Goal: Task Accomplishment & Management: Manage account settings

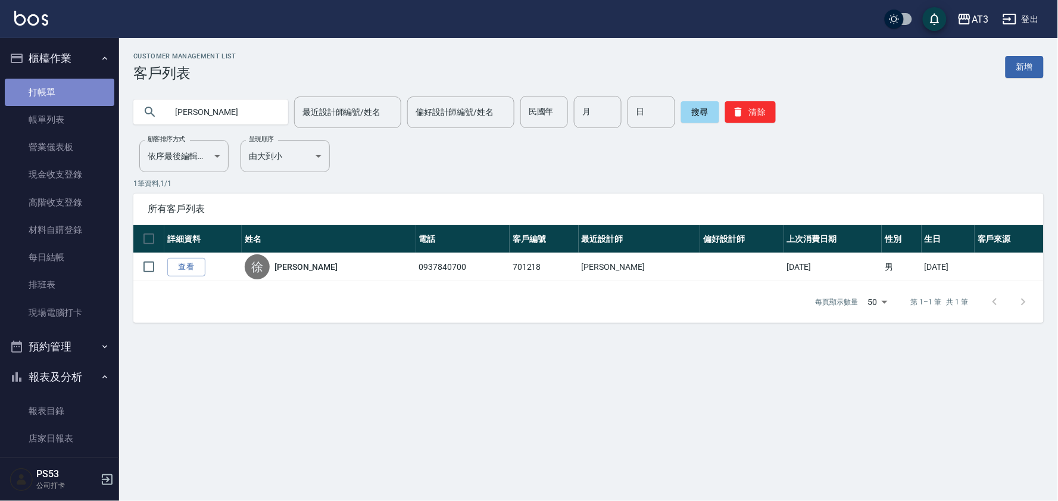
click at [61, 90] on link "打帳單" at bounding box center [60, 92] width 110 height 27
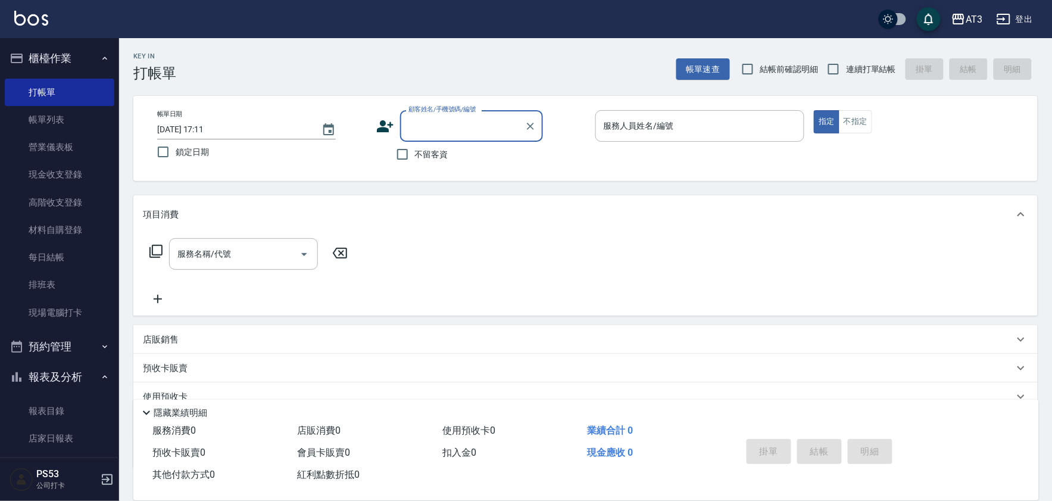
click at [433, 122] on input "顧客姓名/手機號碼/編號" at bounding box center [462, 126] width 114 height 21
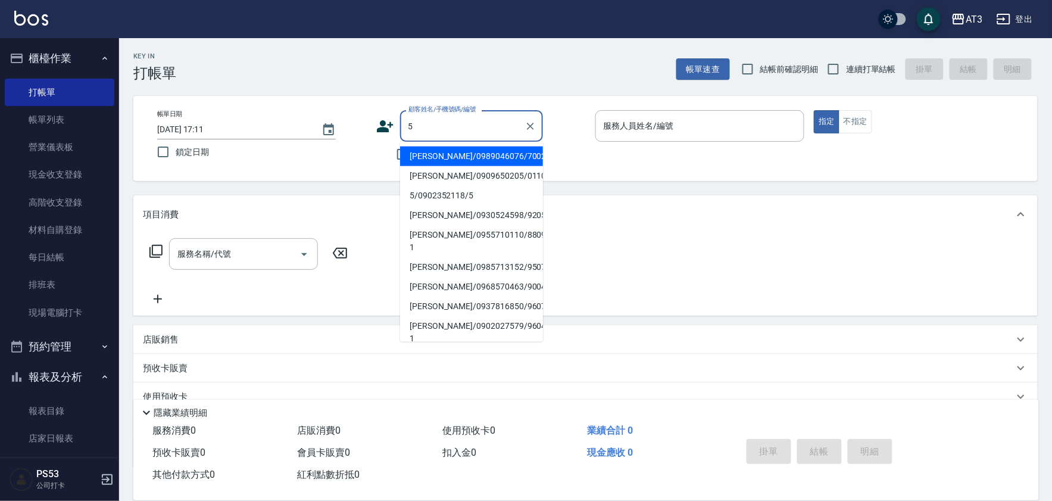
type input "5"
type input "胡金德/0989046076/700215"
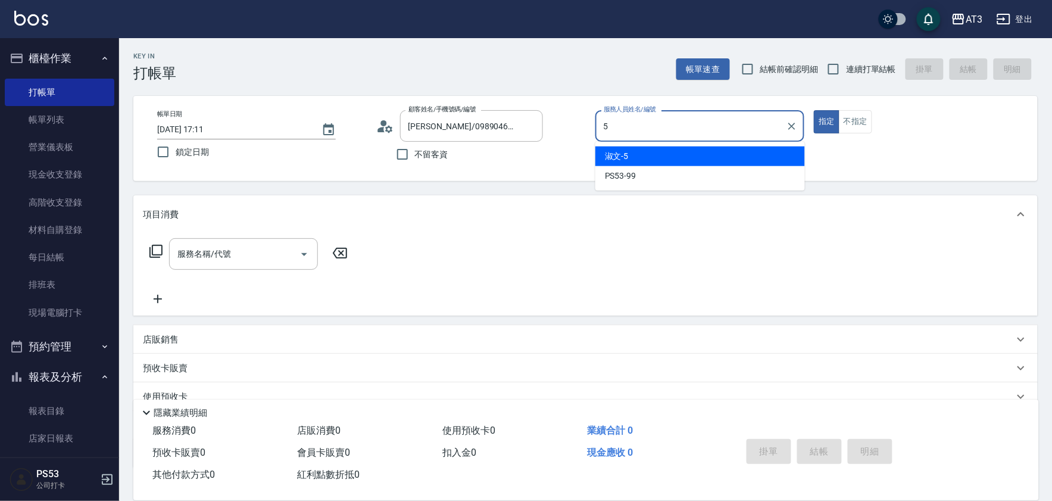
type input "5"
type button "true"
type input "淑文-5"
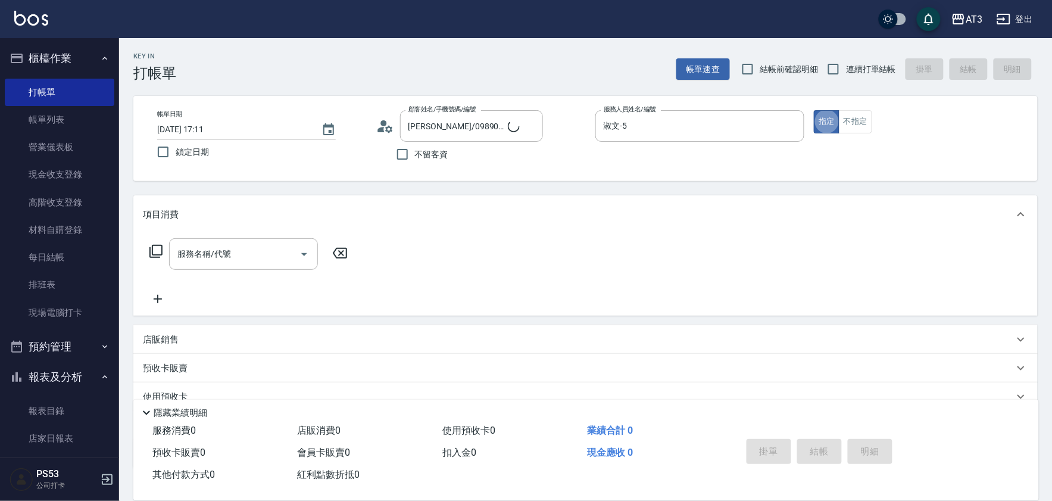
type input "5/0902352118/5"
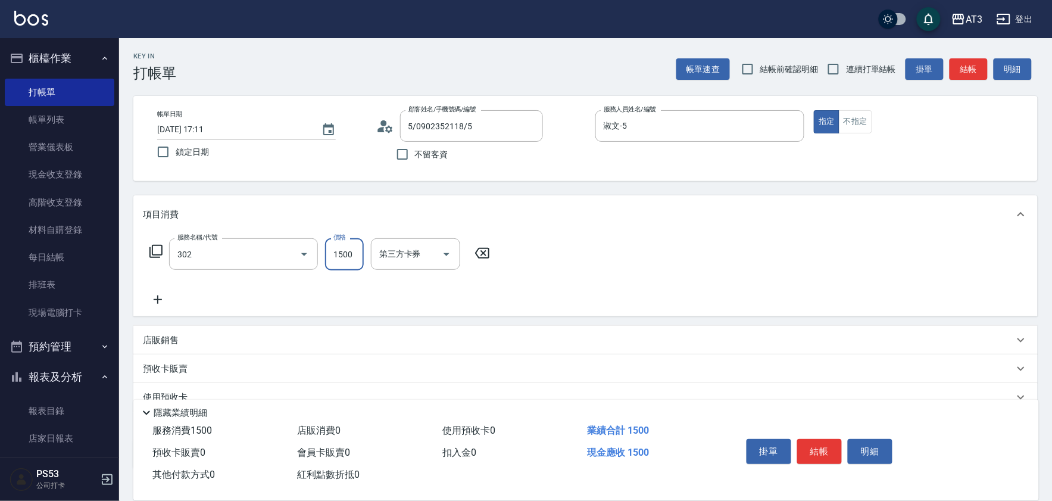
type input "設計燙髮(302)"
type input "1080"
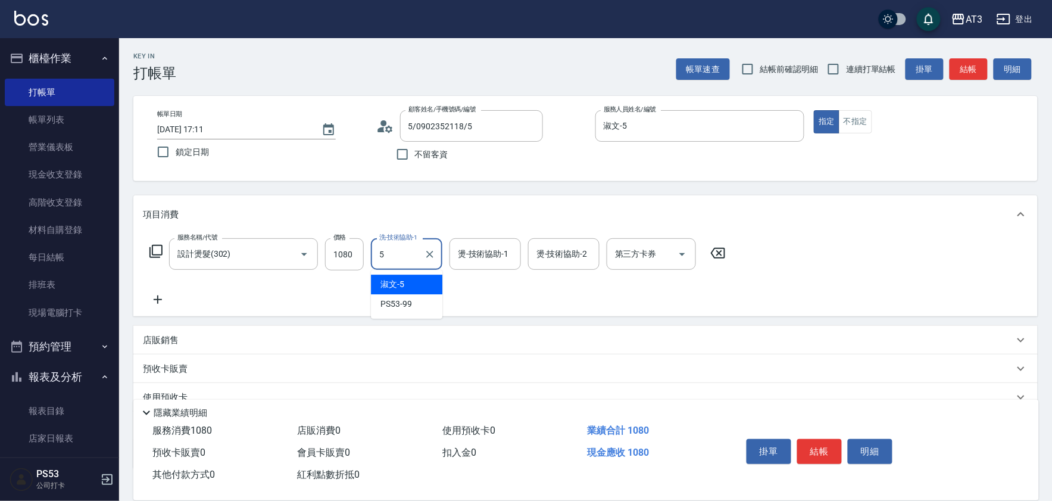
type input "淑文-5"
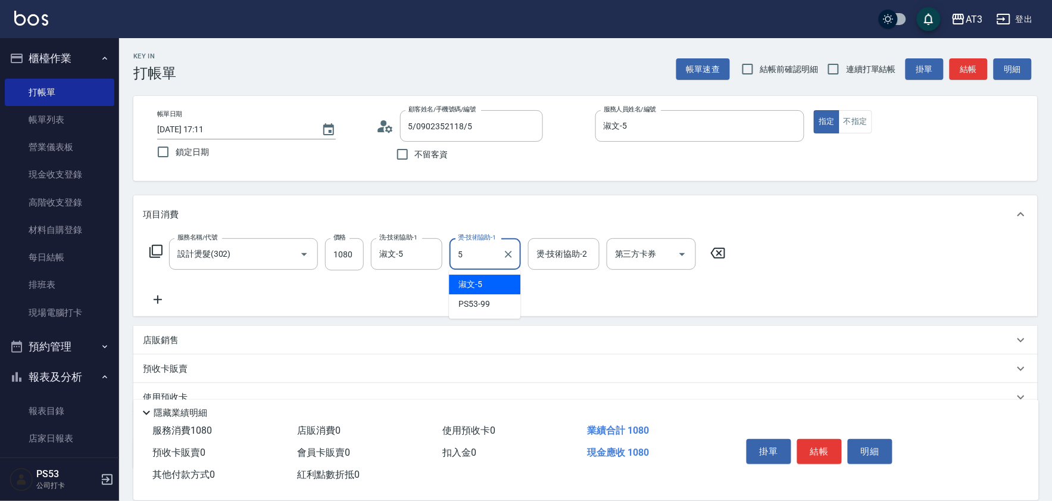
type input "淑文-5"
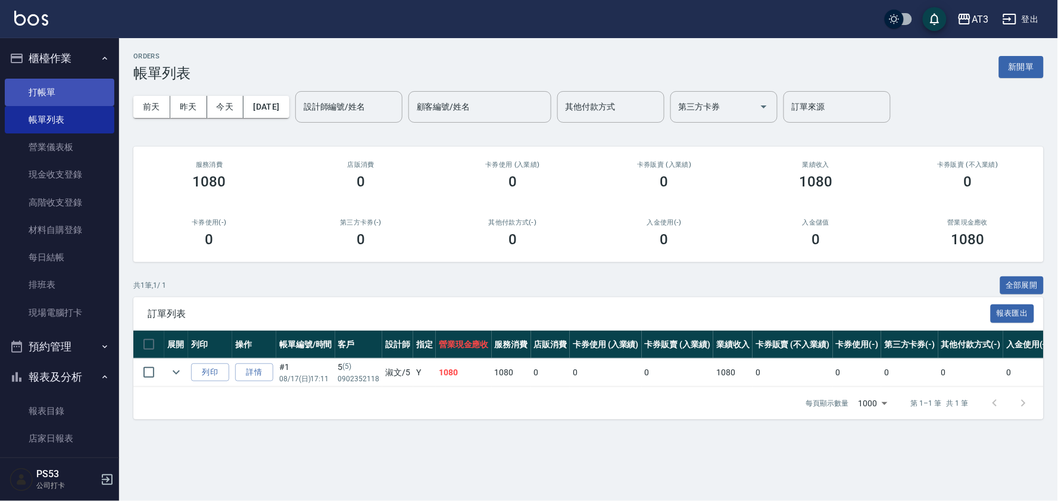
click at [55, 88] on link "打帳單" at bounding box center [60, 92] width 110 height 27
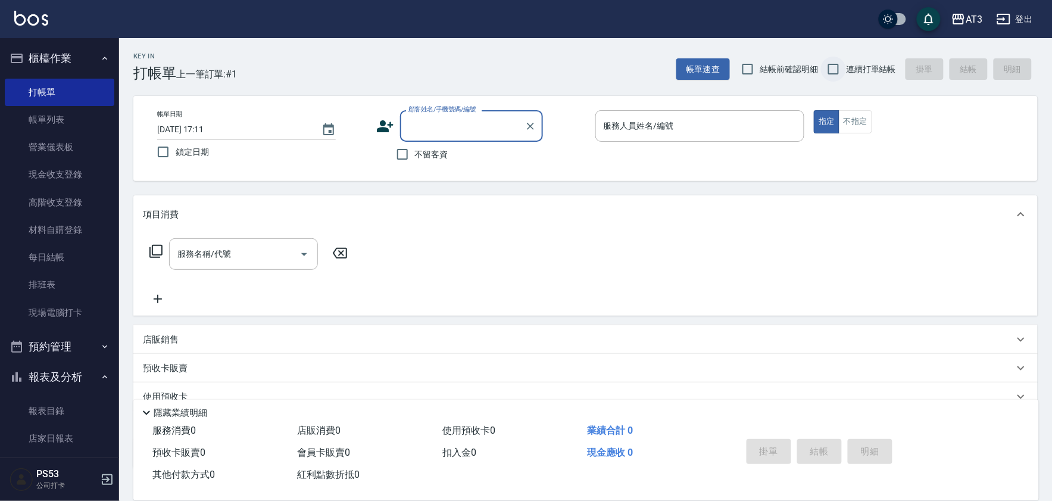
click at [840, 69] on input "連續打單結帳" at bounding box center [833, 69] width 25 height 25
checkbox input "true"
click at [502, 126] on input "顧客姓名/手機號碼/編號" at bounding box center [462, 126] width 114 height 21
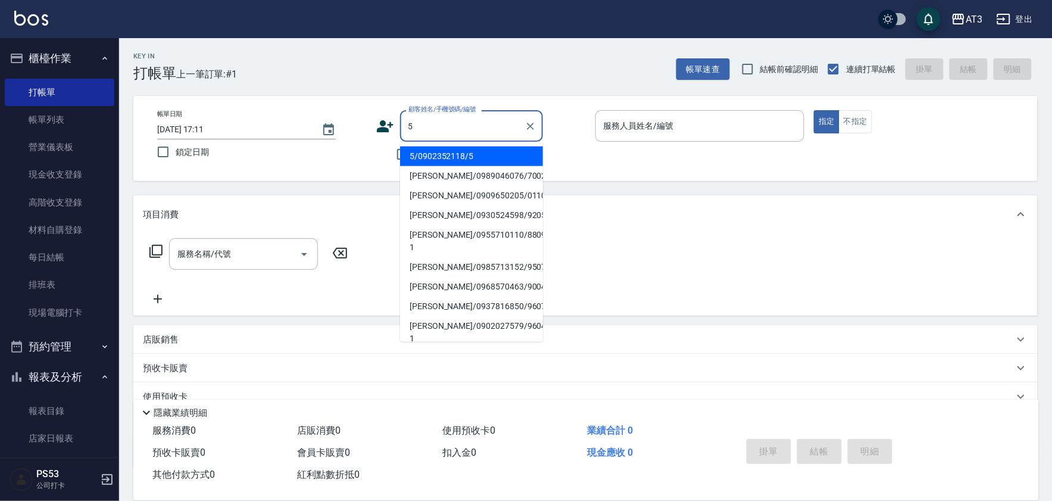
type input "5"
type input "5/0902352118/5"
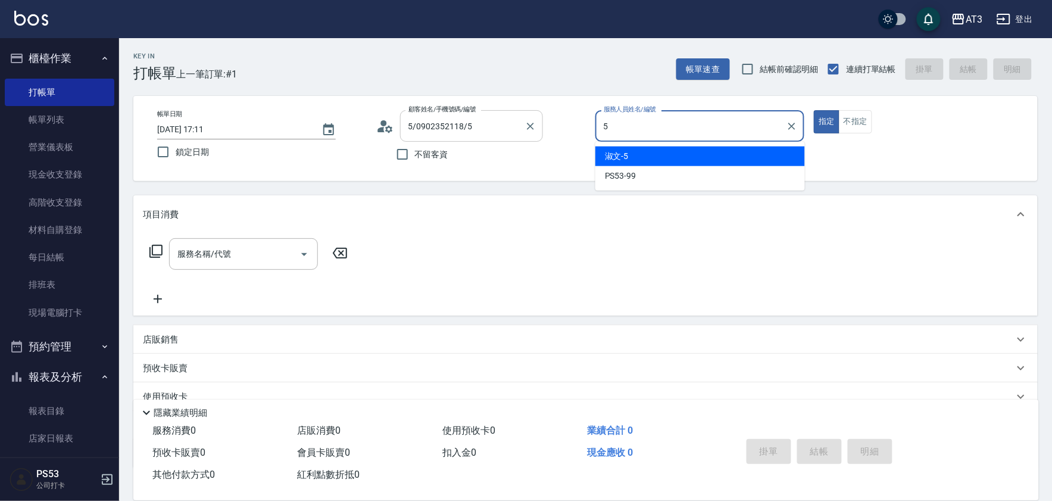
type input "淑文-5"
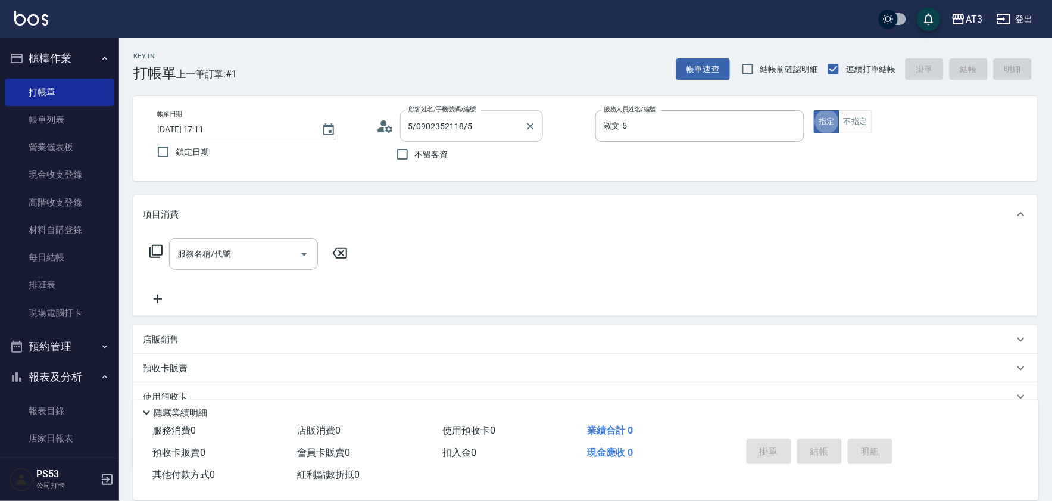
type button "true"
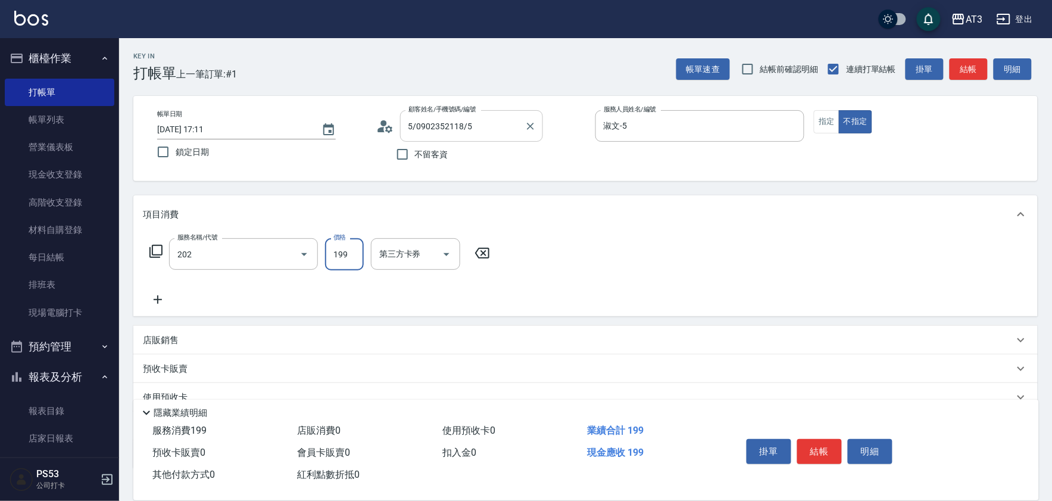
type input "不指定單剪(202)"
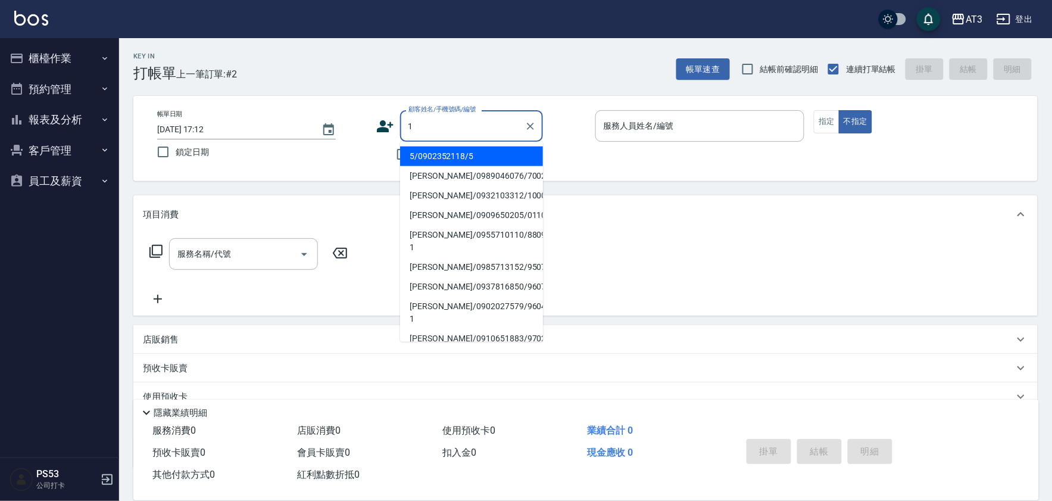
type input "1"
type input "5/0902352118/5"
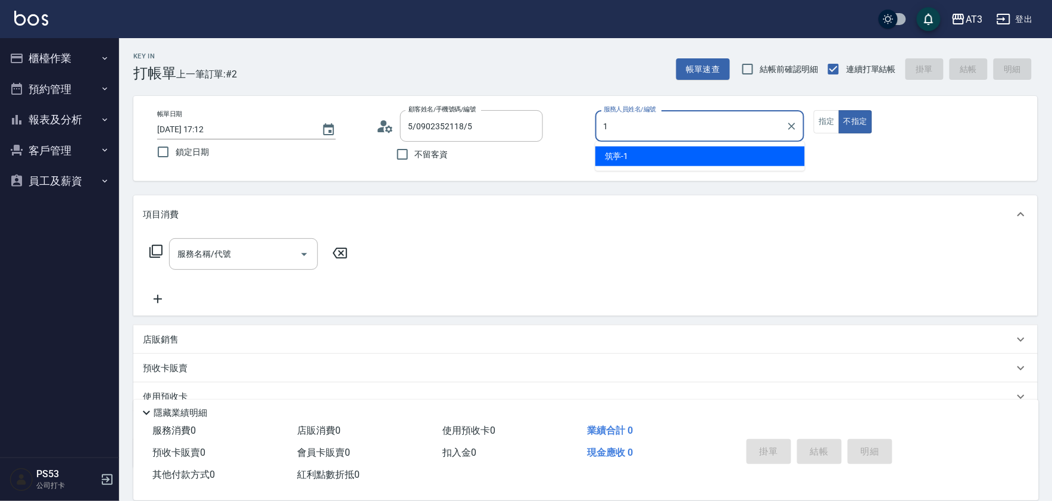
type input "1"
type button "false"
type input "筑葶-1"
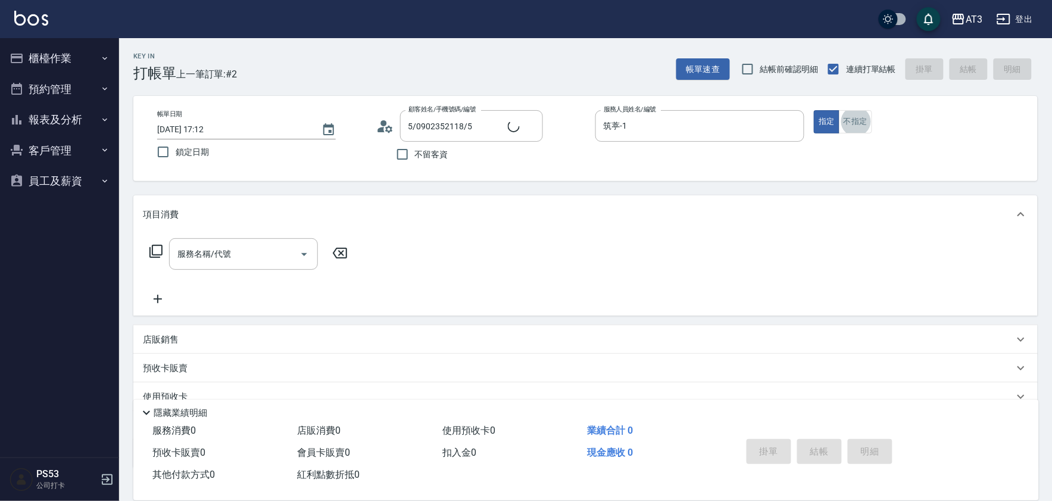
type input "可愛的河馬/0989359727/1"
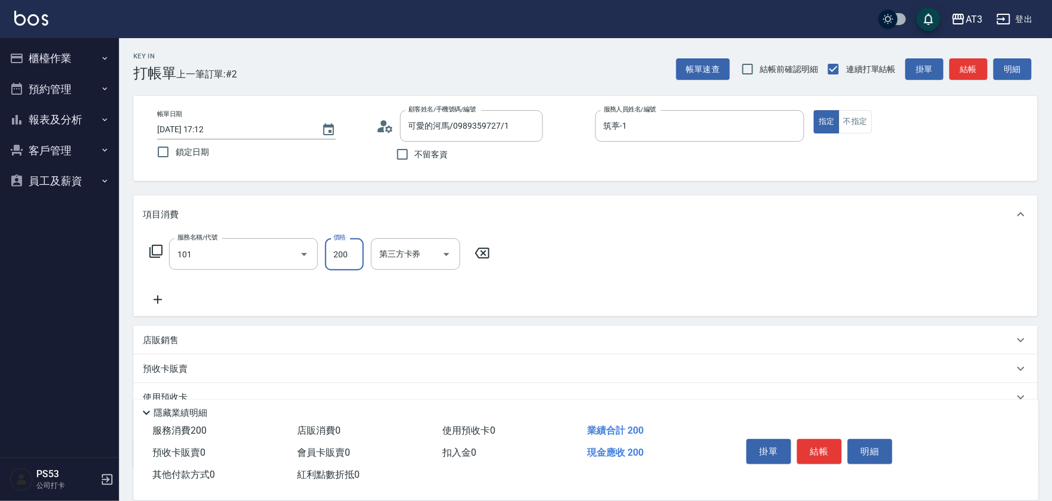
type input "洗髮(101)"
type input "200"
type input "筑葶-1"
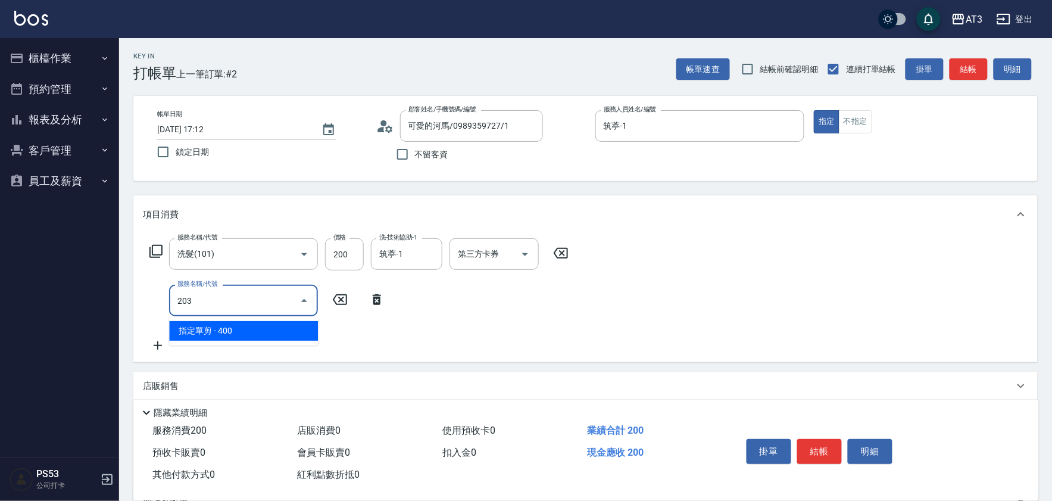
type input "指定單剪(203)"
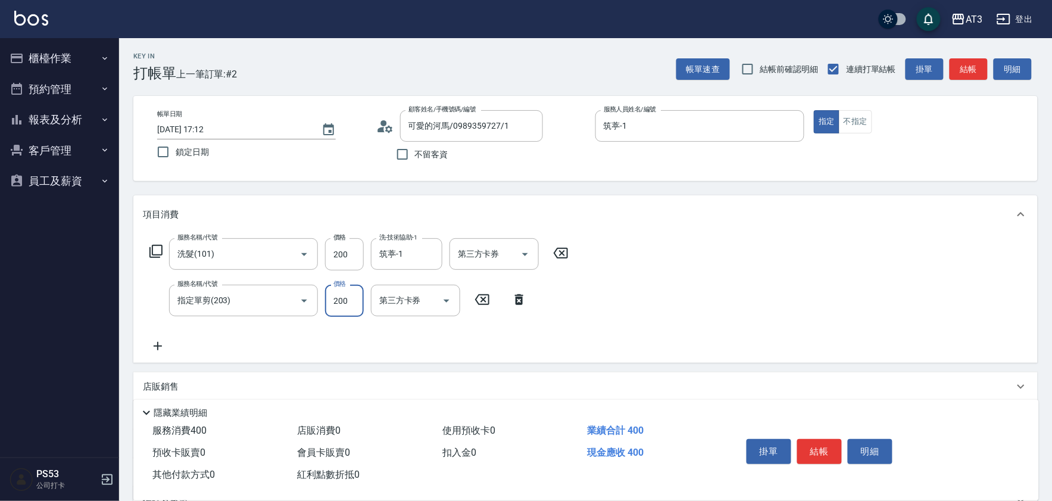
type input "200"
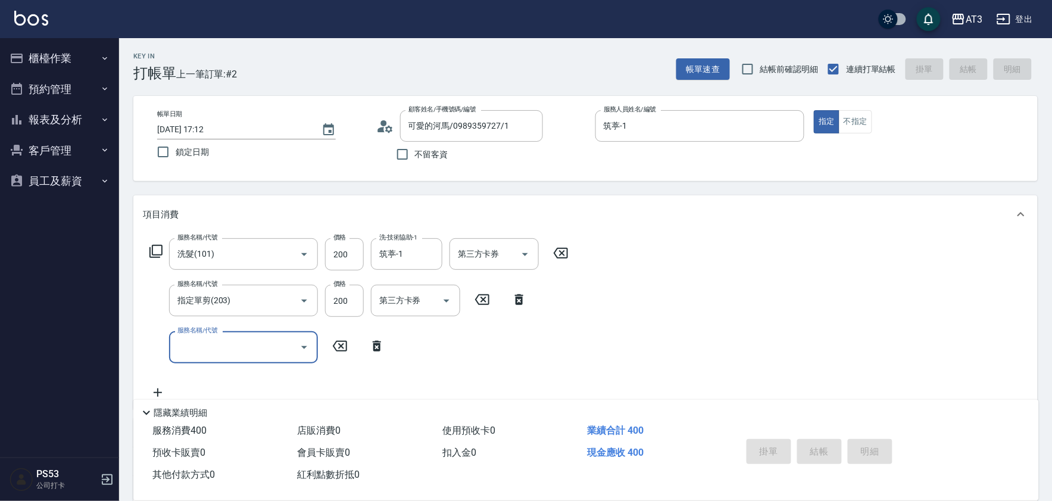
type input "2025/08/17 17:17"
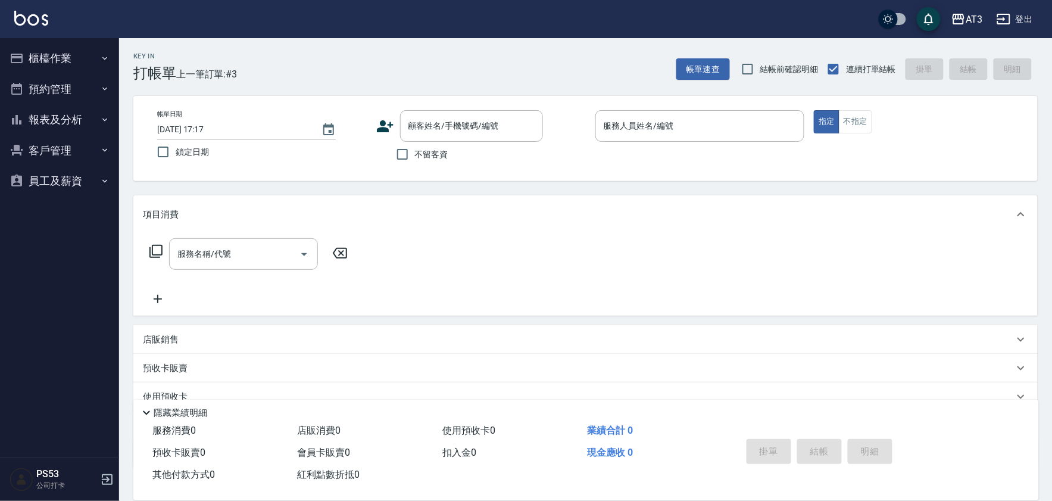
click at [393, 127] on icon at bounding box center [385, 126] width 18 height 18
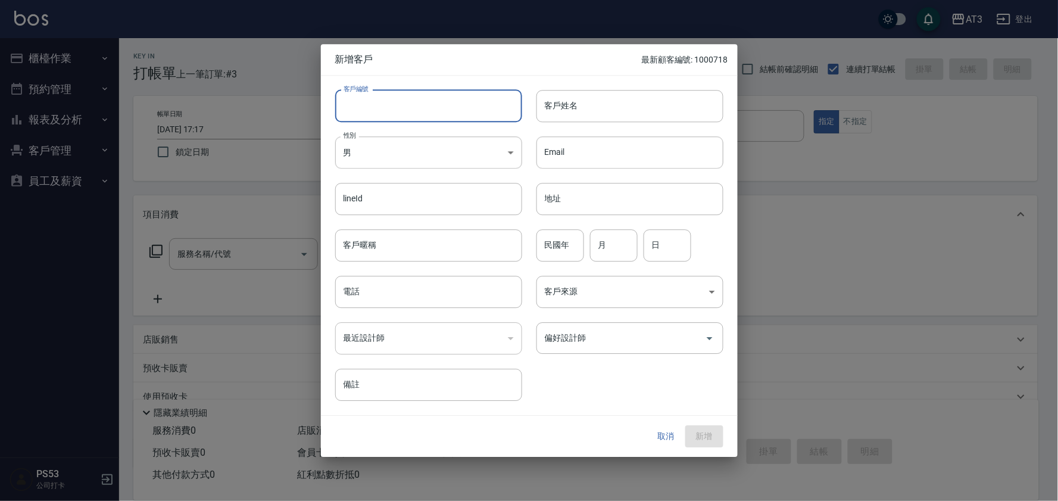
click at [387, 107] on input "客戶編號" at bounding box center [428, 106] width 187 height 32
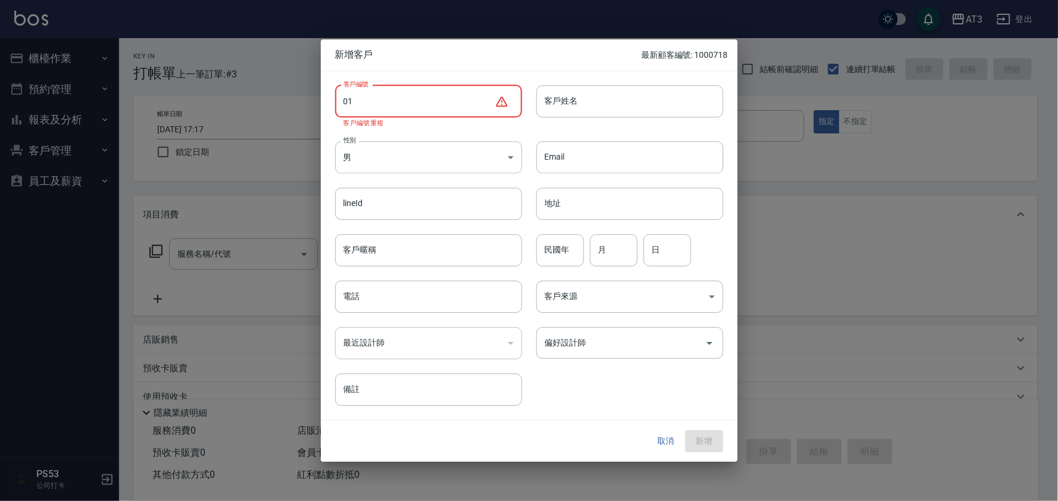
type input "0"
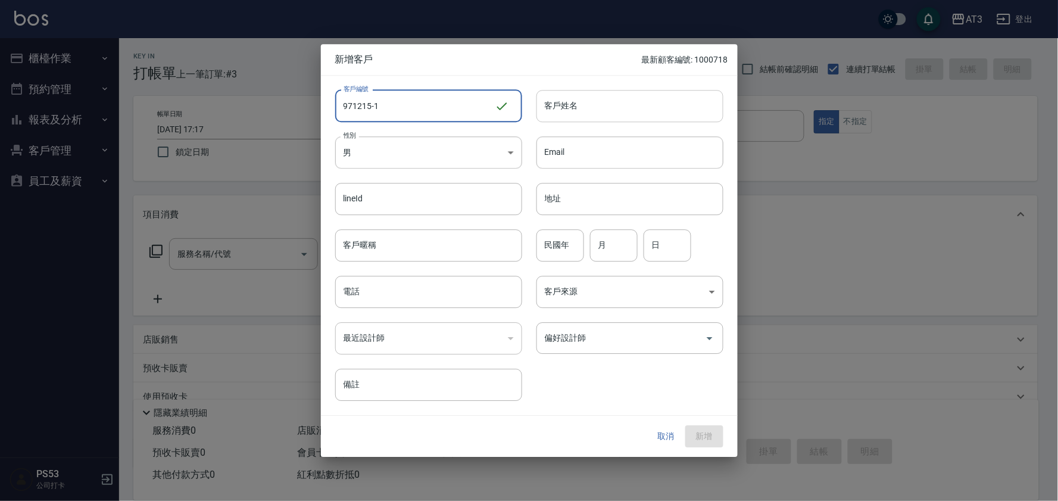
type input "971215-1"
click at [615, 104] on input "客戶姓名" at bounding box center [629, 106] width 187 height 32
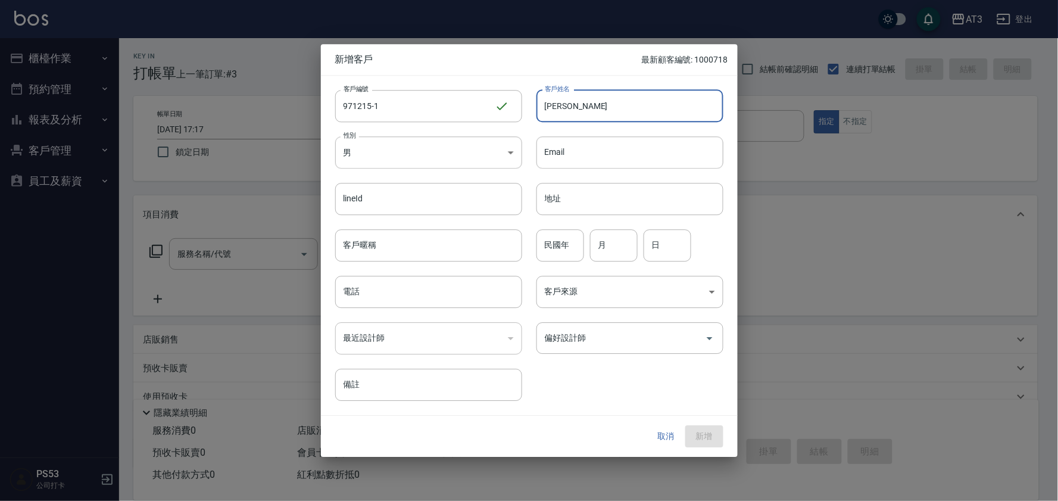
type input "林秋香"
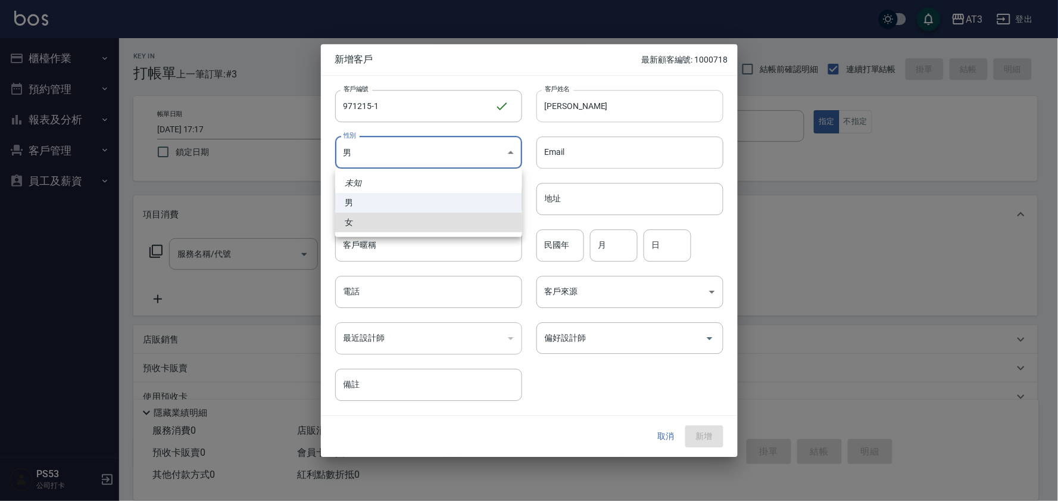
type input "FEMALE"
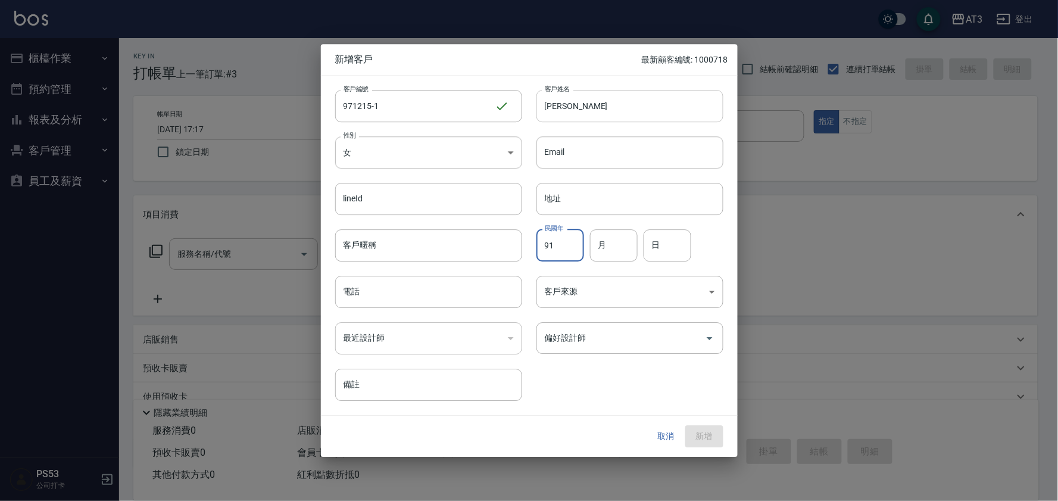
type input "91"
type input "12"
type input "15"
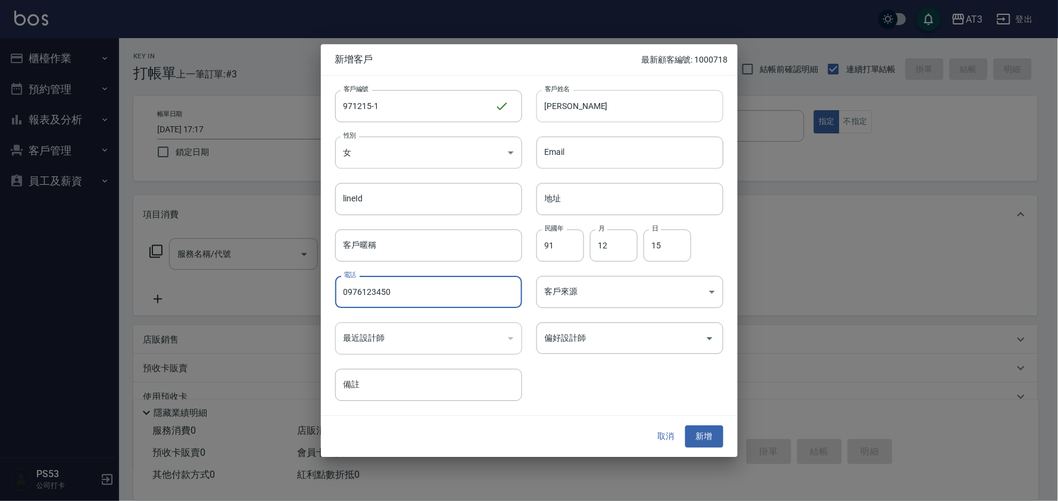
type input "0976123450"
click at [685, 426] on button "新增" at bounding box center [704, 437] width 38 height 22
click at [670, 443] on button "取消" at bounding box center [666, 437] width 38 height 22
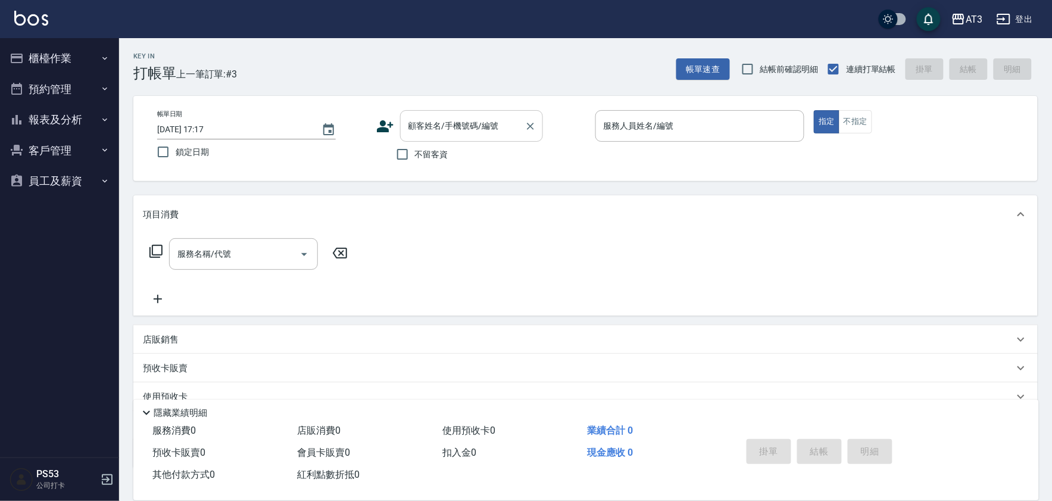
drag, startPoint x: 429, startPoint y: 95, endPoint x: 450, endPoint y: 127, distance: 38.6
click at [429, 97] on div "帳單日期 2025/08/17 17:17 鎖定日期 顧客姓名/手機號碼/編號 顧客姓名/手機號碼/編號 不留客資 服務人員姓名/編號 服務人員姓名/編號 指…" at bounding box center [585, 138] width 904 height 85
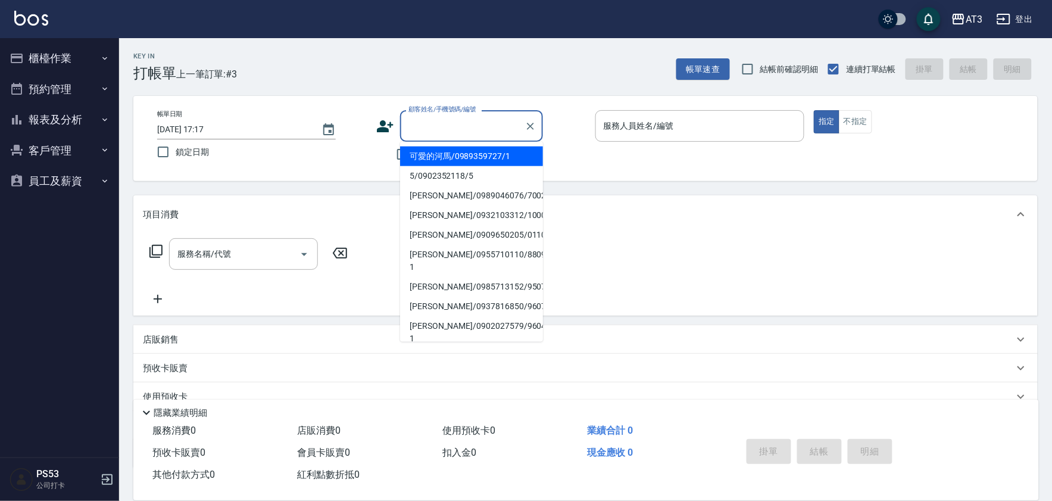
click at [450, 127] on input "顧客姓名/手機號碼/編號" at bounding box center [462, 126] width 114 height 21
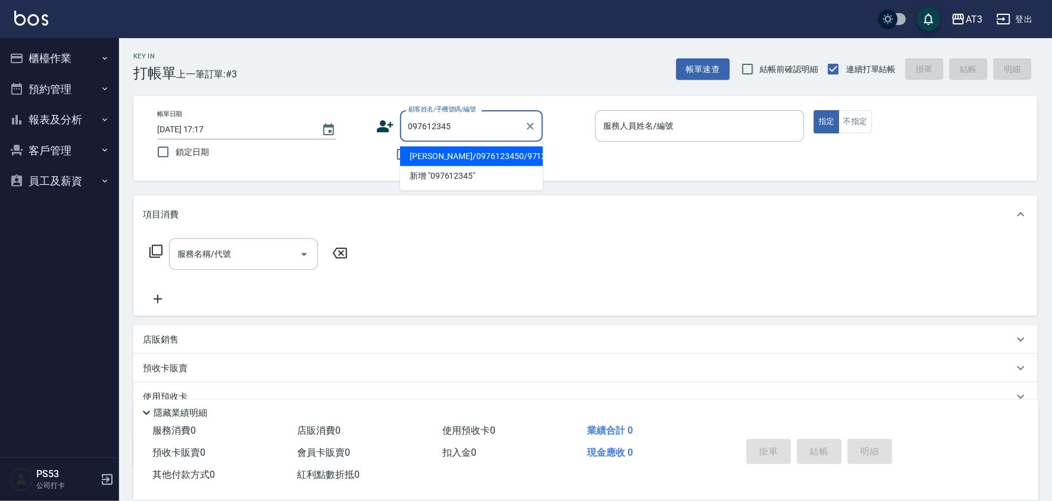
type input "0976123450"
click at [531, 123] on icon "Clear" at bounding box center [531, 126] width 12 height 12
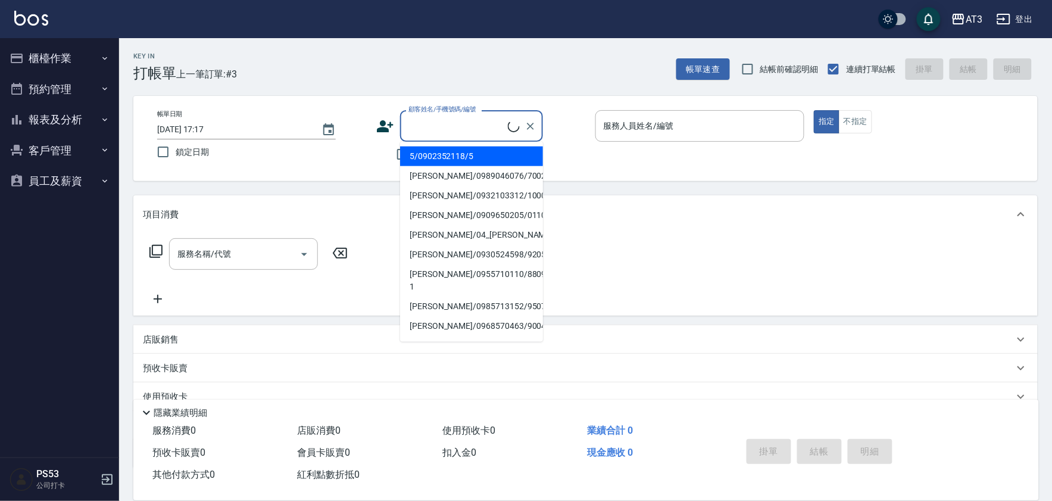
click at [379, 128] on icon at bounding box center [385, 126] width 17 height 12
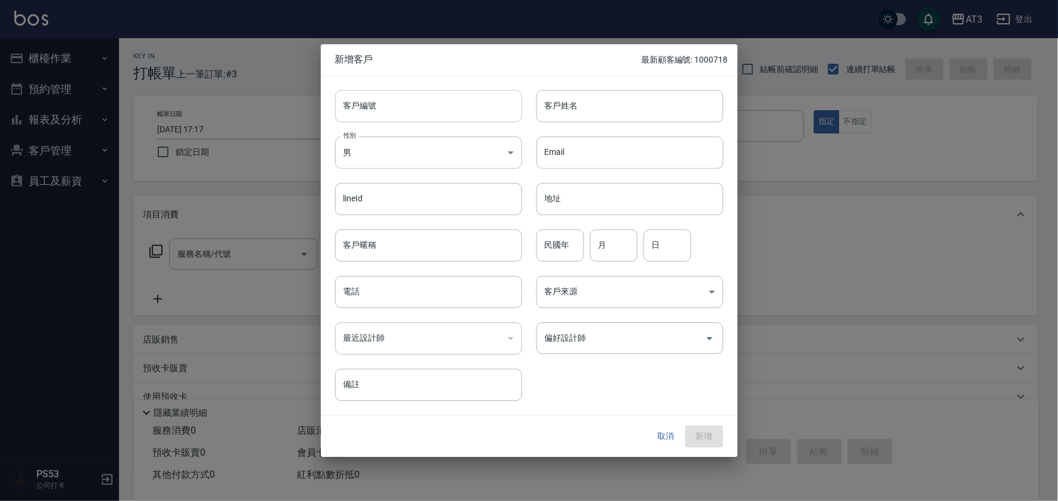
click at [390, 108] on input "客戶編號" at bounding box center [428, 106] width 187 height 32
type input "770326"
type input "周淑婷"
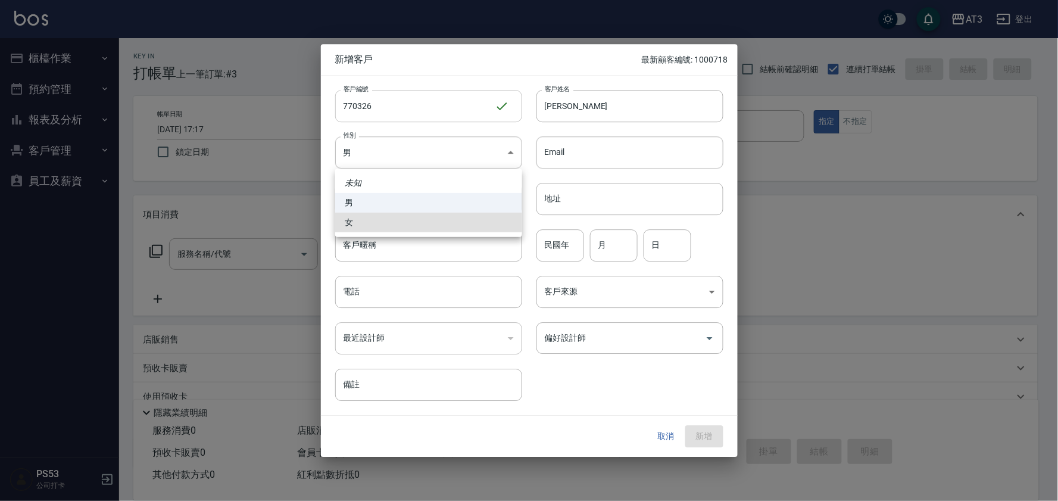
type input "FEMALE"
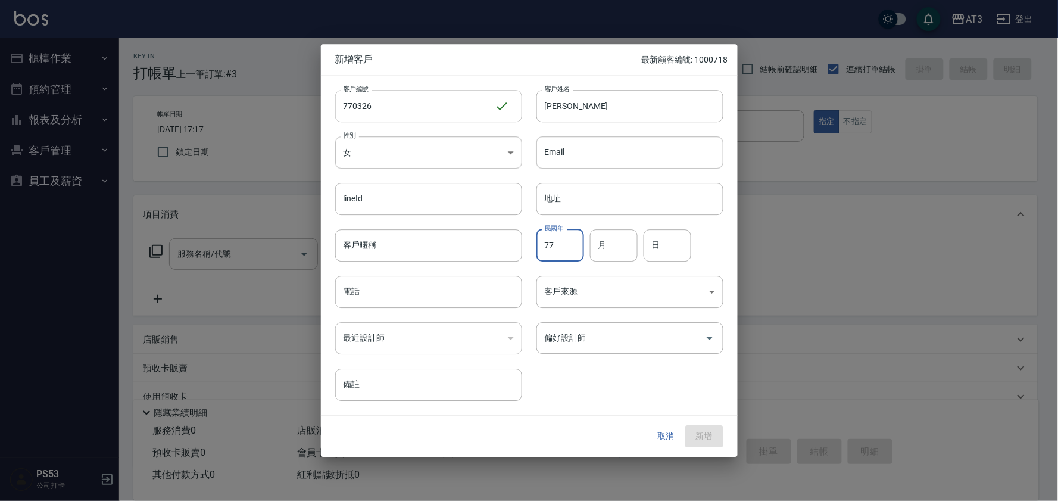
type input "77"
type input "03"
type input "26"
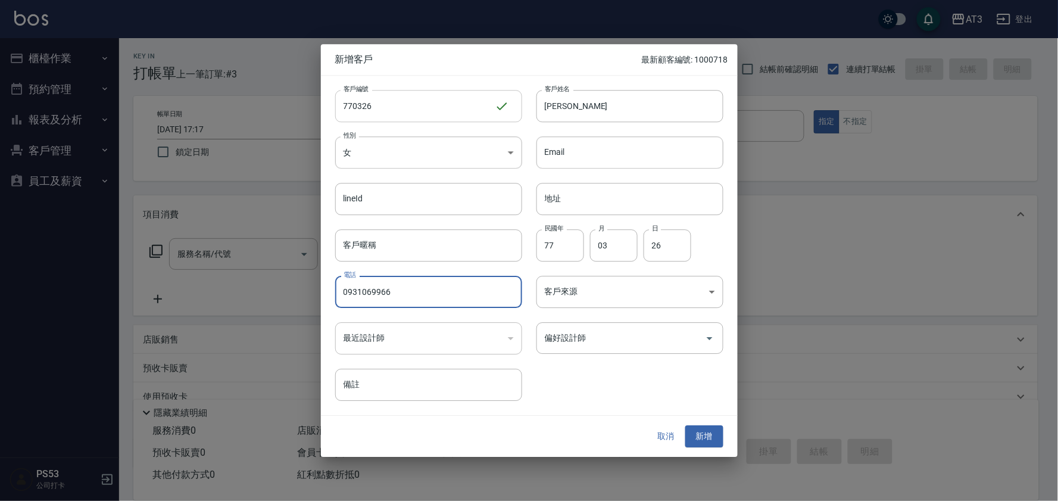
type input "0931069966"
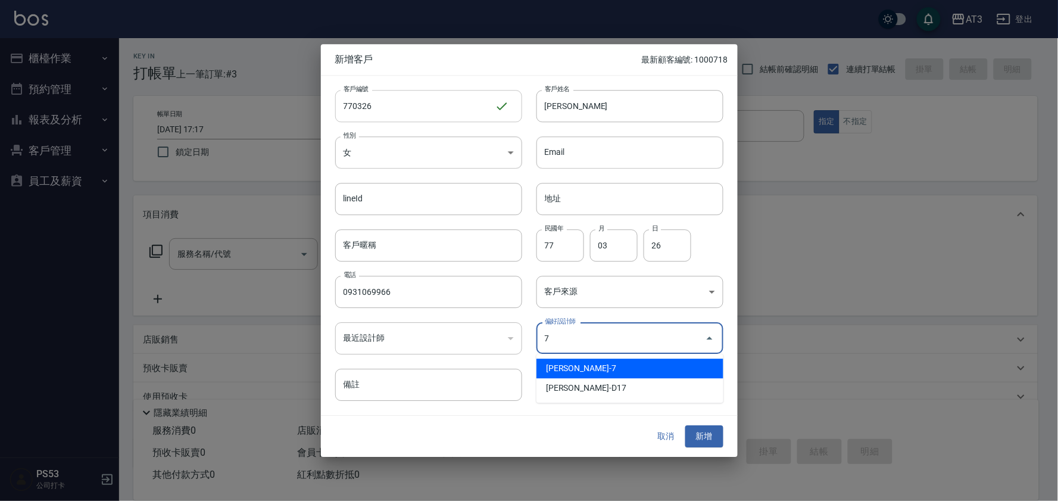
type input "呂子晴"
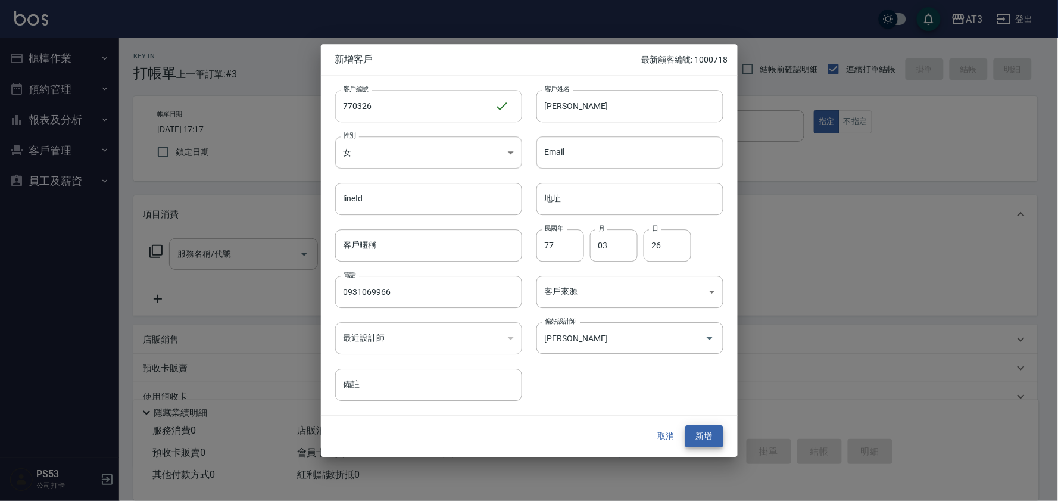
click at [685, 426] on button "新增" at bounding box center [704, 437] width 38 height 22
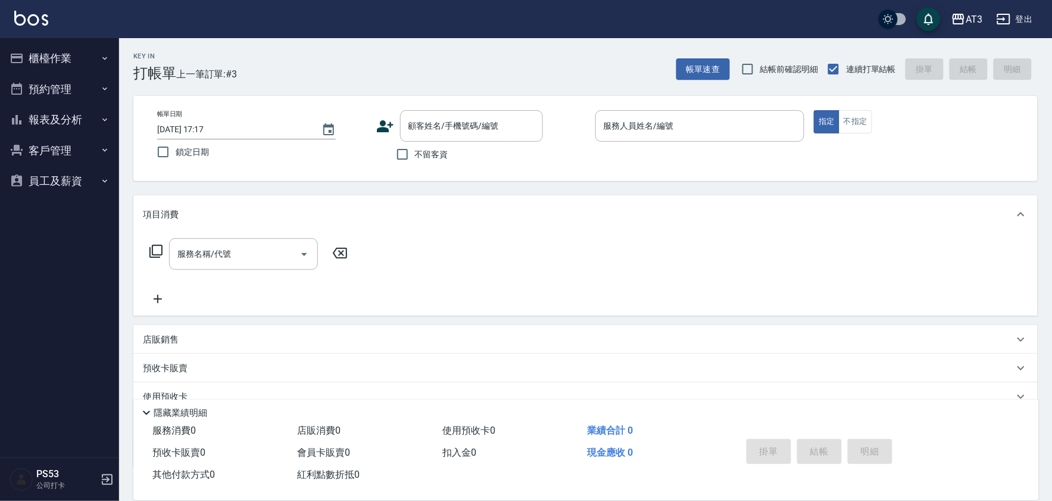
click at [379, 131] on icon at bounding box center [385, 126] width 17 height 12
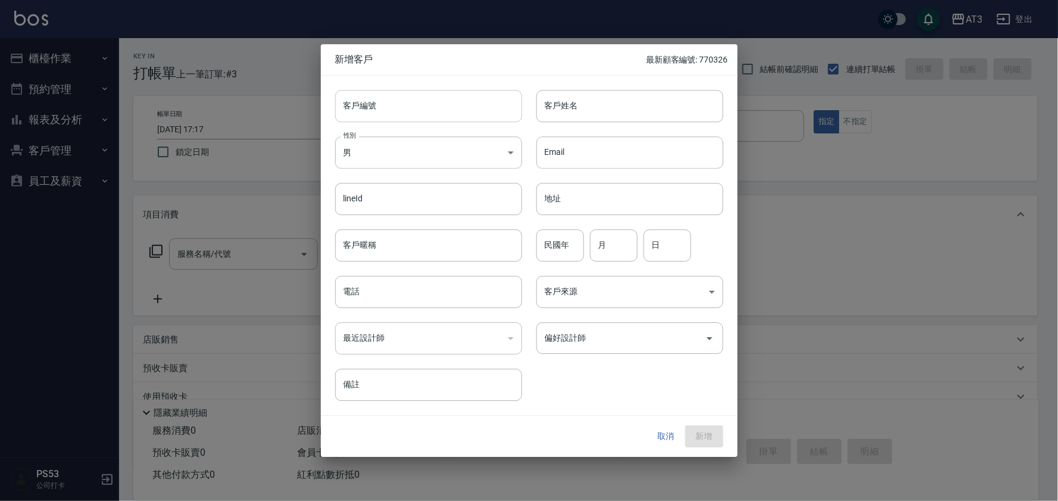
click at [382, 108] on input "客戶編號" at bounding box center [428, 106] width 187 height 32
type input "8"
type input "850509"
type input "陳靖堯"
type input "85"
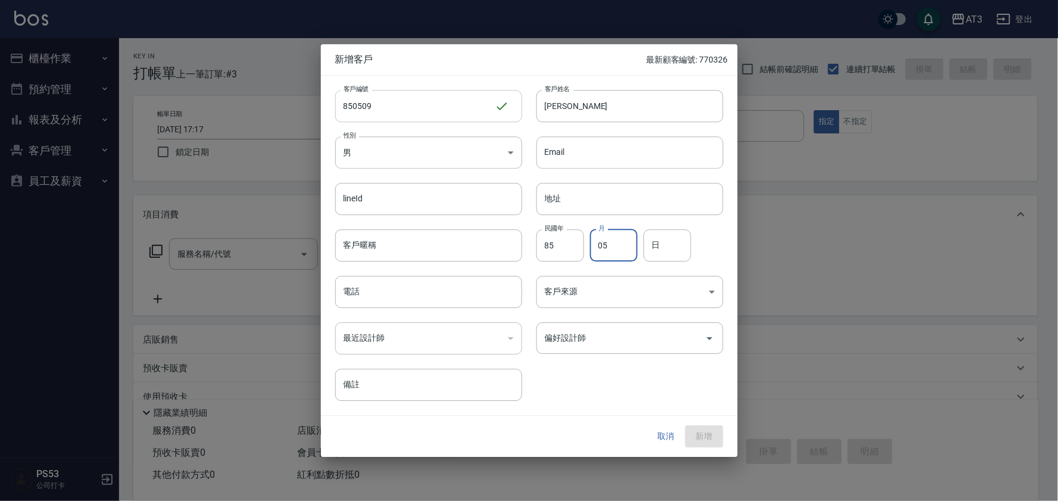
type input "05"
type input "09"
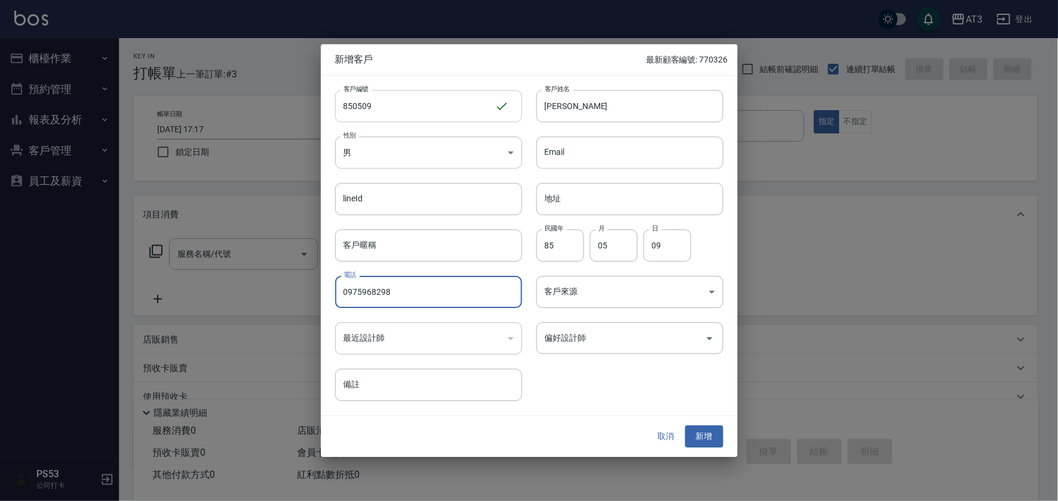
type input "0975968298"
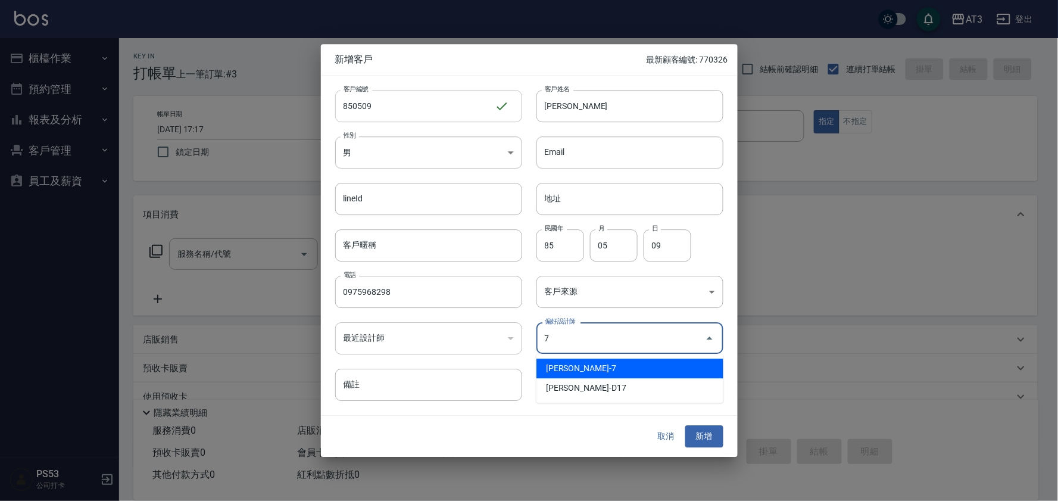
type input "呂子晴"
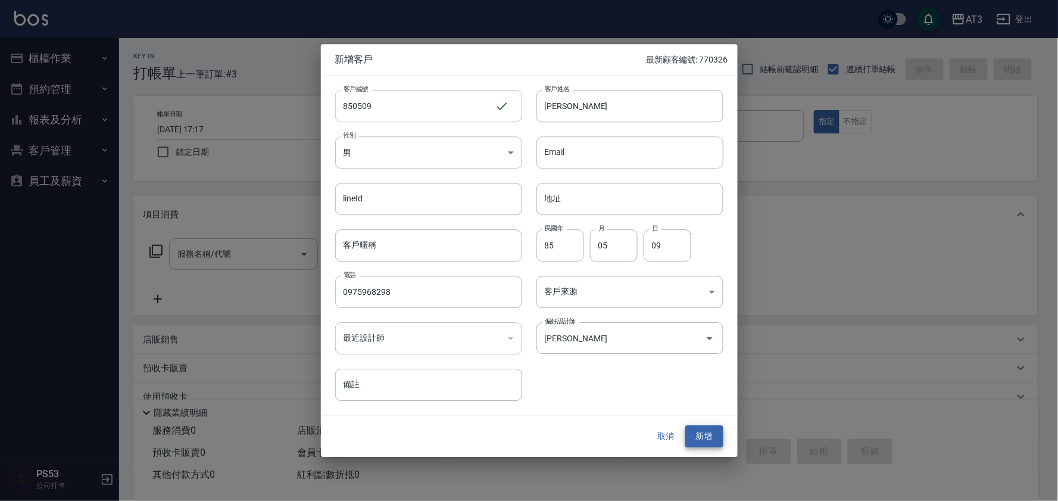
click at [685, 426] on button "新增" at bounding box center [704, 437] width 38 height 22
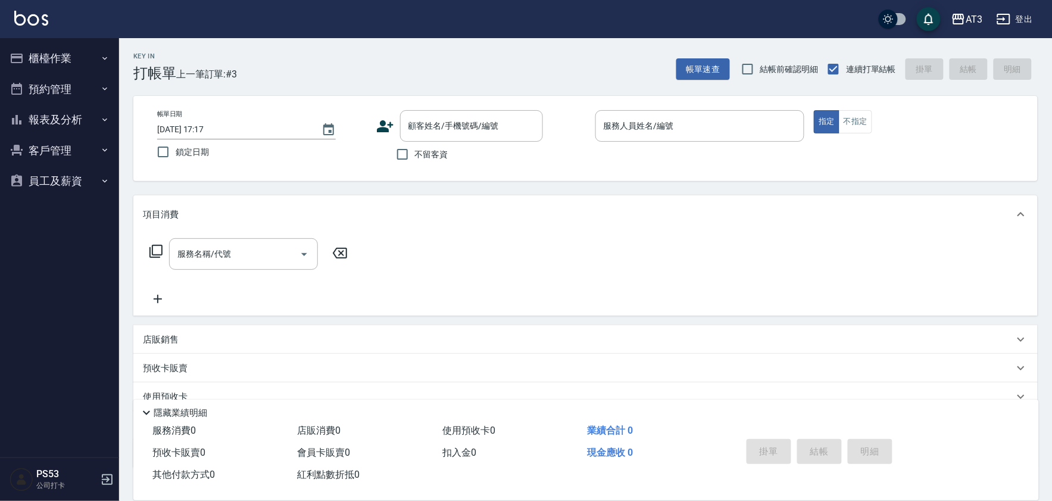
click at [382, 114] on div "顧客姓名/手機號碼/編號 顧客姓名/手機號碼/編號" at bounding box center [481, 126] width 210 height 32
click at [397, 123] on div "顧客姓名/手機號碼/編號 顧客姓名/手機號碼/編號" at bounding box center [481, 126] width 210 height 32
click at [365, 131] on div "帳單日期 2025/08/17 17:17 鎖定日期" at bounding box center [262, 137] width 210 height 54
click at [378, 123] on icon at bounding box center [385, 126] width 18 height 18
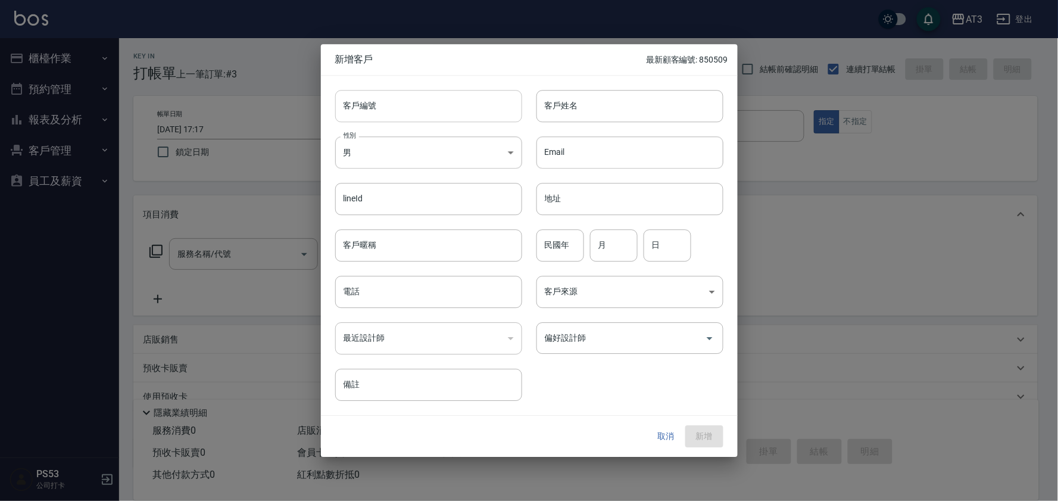
click at [373, 99] on input "客戶編號" at bounding box center [428, 106] width 187 height 32
type input "730121"
type input "鄭婉玲"
click at [463, 154] on body "AT3 登出 櫃檯作業 打帳單 帳單列表 營業儀表板 現金收支登錄 高階收支登錄 材料自購登錄 每日結帳 排班表 現場電腦打卡 預約管理 預約管理 單日預約紀…" at bounding box center [529, 290] width 1058 height 581
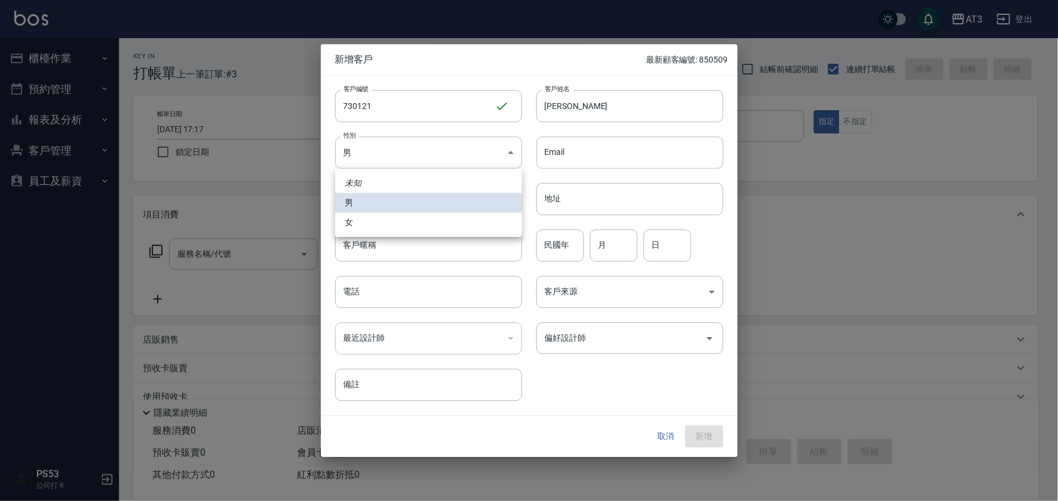
click at [451, 224] on li "女" at bounding box center [428, 223] width 187 height 20
type input "FEMALE"
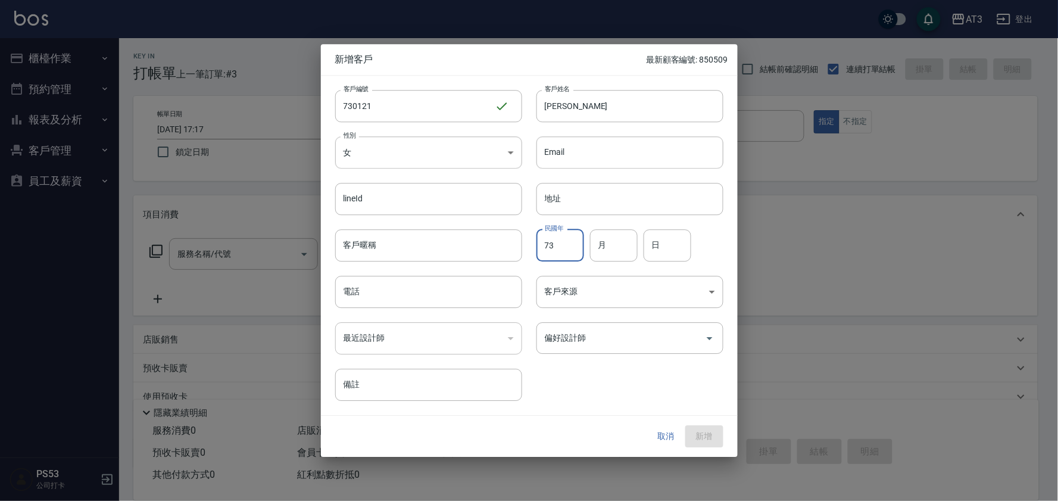
type input "73"
type input "01"
type input "21"
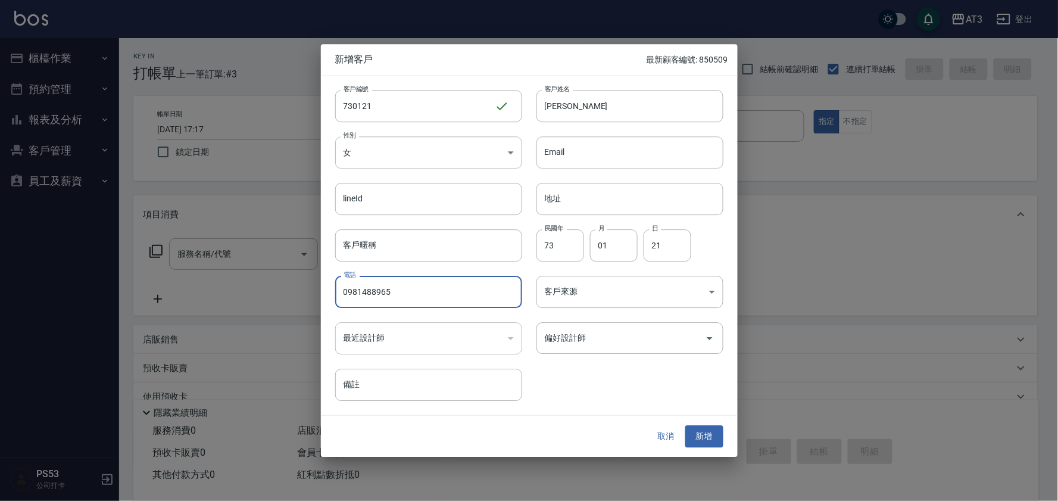
type input "0981488965"
click at [685, 426] on button "新增" at bounding box center [704, 437] width 38 height 22
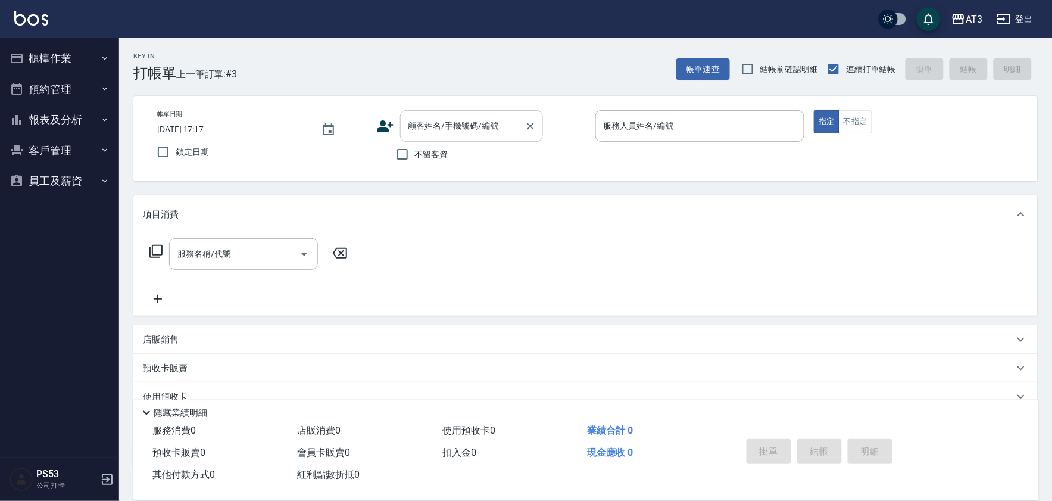
click at [417, 138] on div "顧客姓名/手機號碼/編號" at bounding box center [471, 126] width 143 height 32
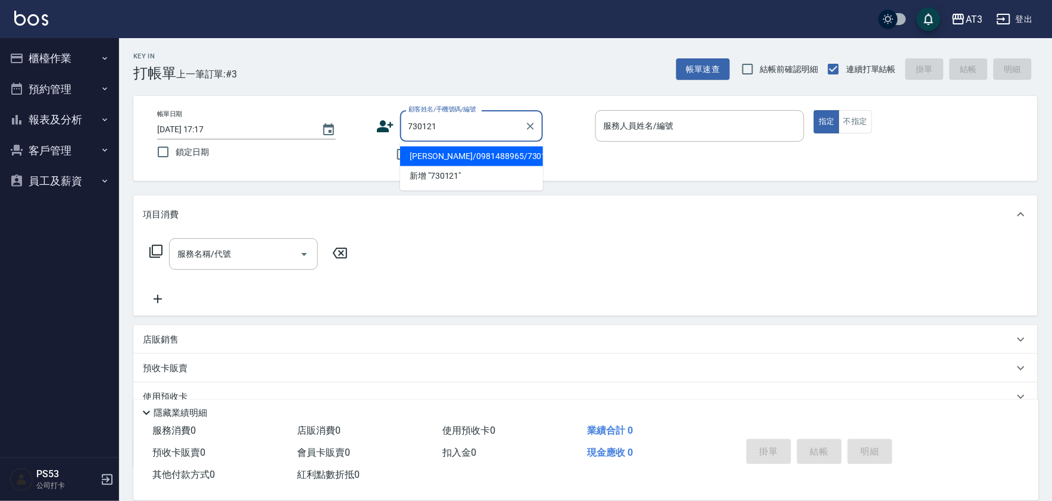
type input "鄭婉玲/0981488965/730121"
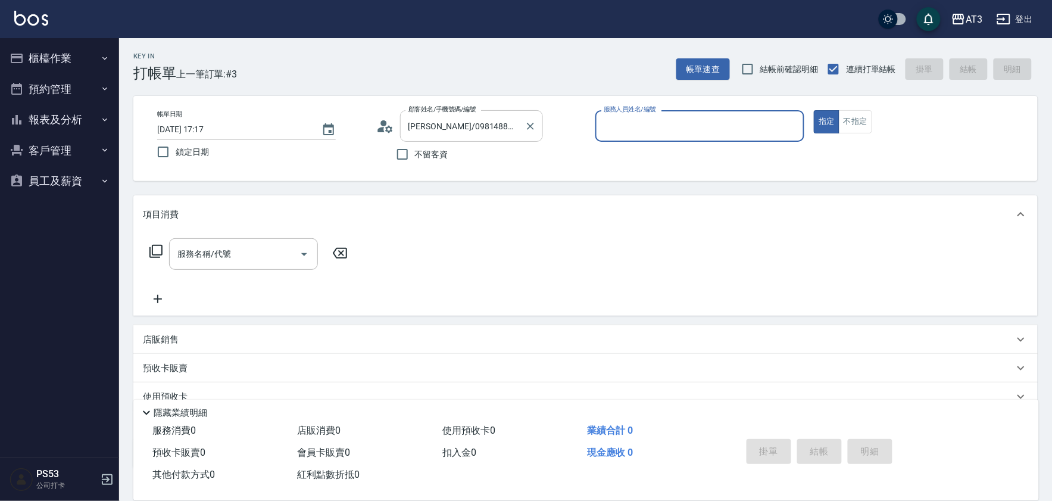
type input "5"
type input "6"
type button "true"
type input "詩雅-6"
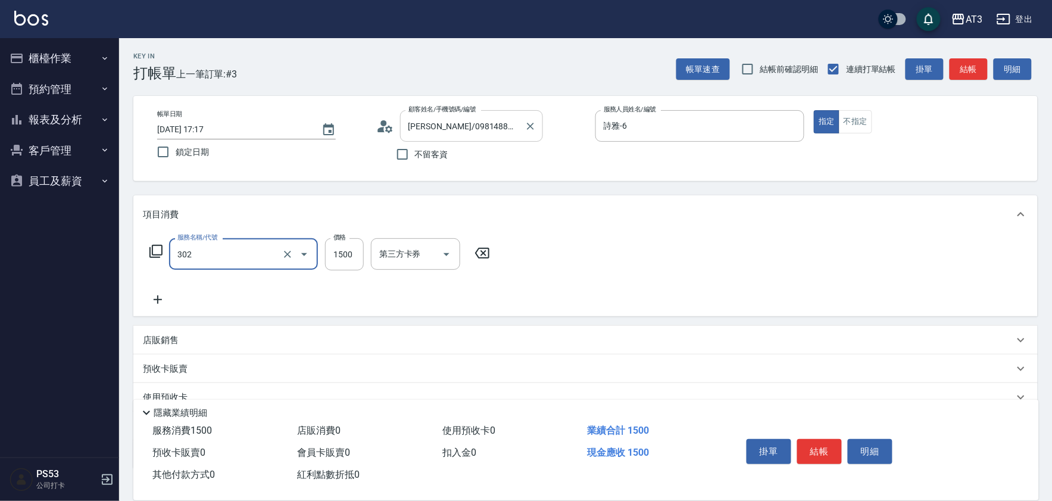
type input "設計燙髮(302)"
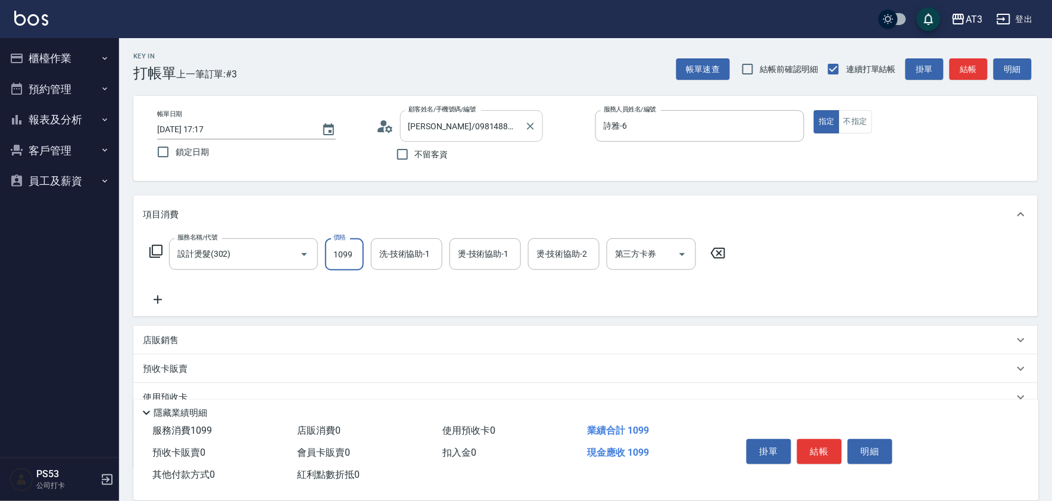
type input "1099"
type input "詩雅-6"
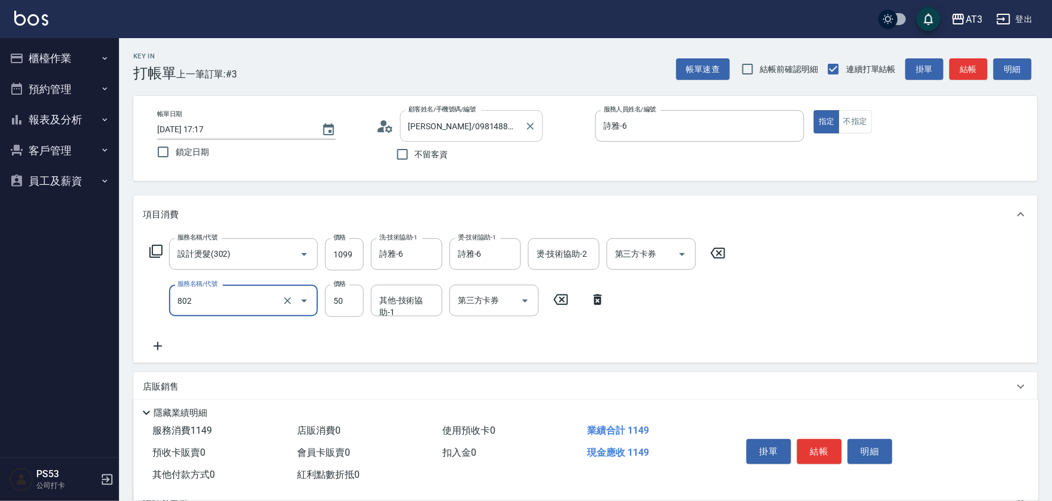
type input "潤絲/加精油(802)"
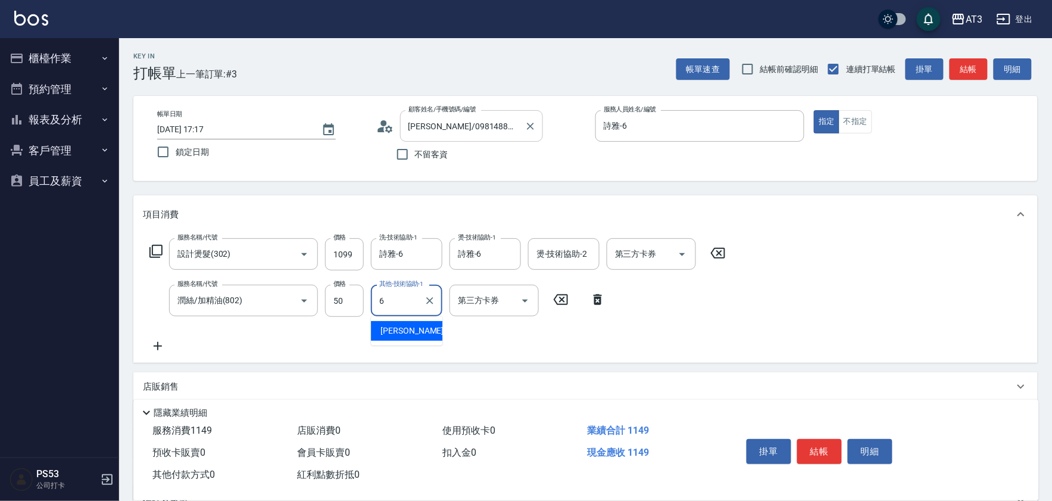
type input "詩雅-6"
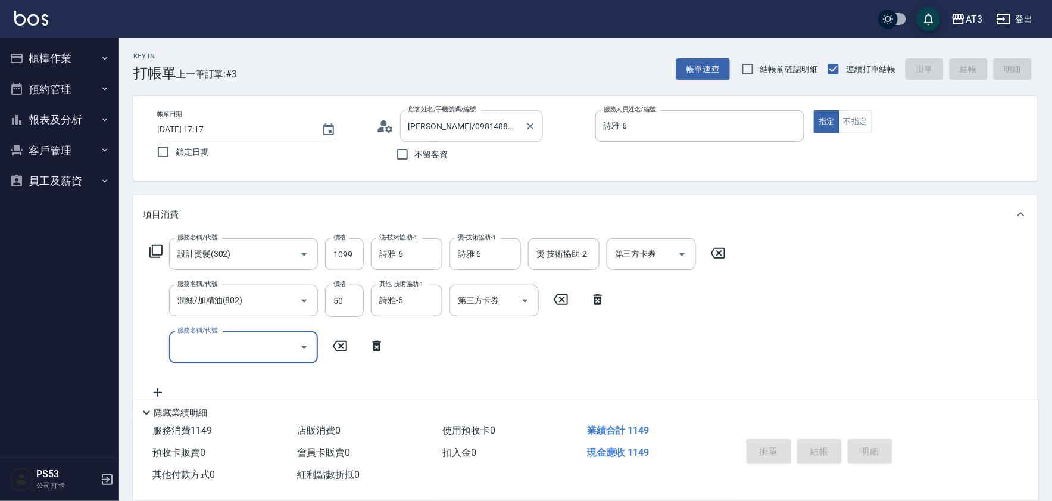
type input "2025/08/17 17:21"
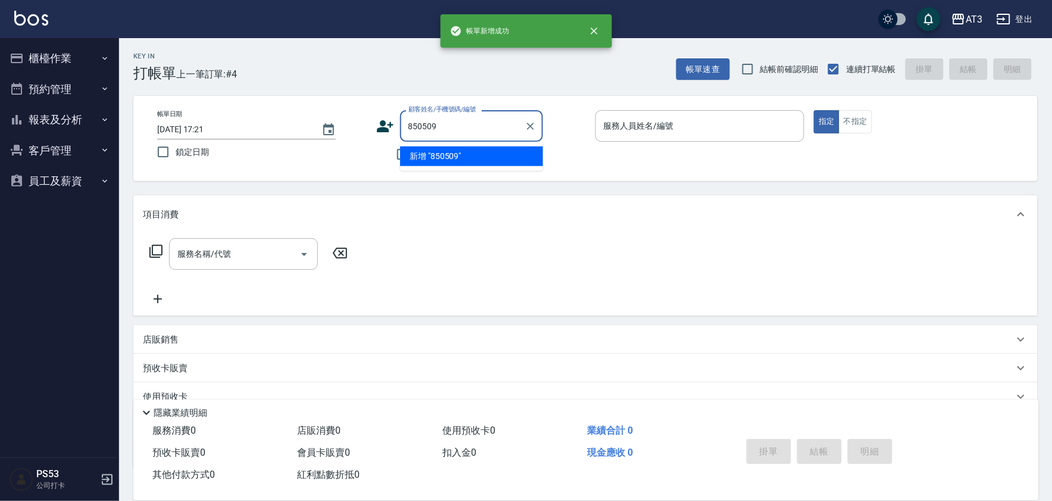
type input "850509"
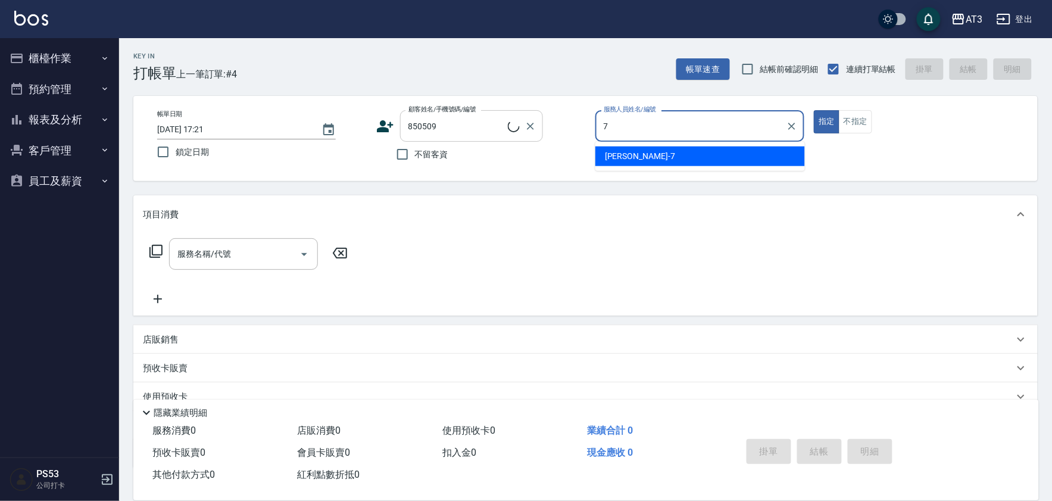
type input "子晴-7"
type input "陳靖堯/0975968298/850509"
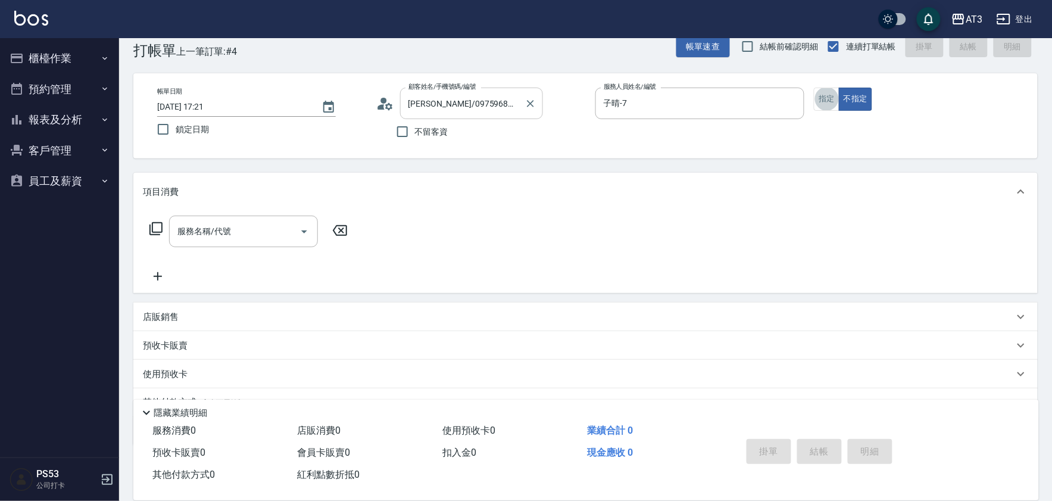
scroll to position [26, 0]
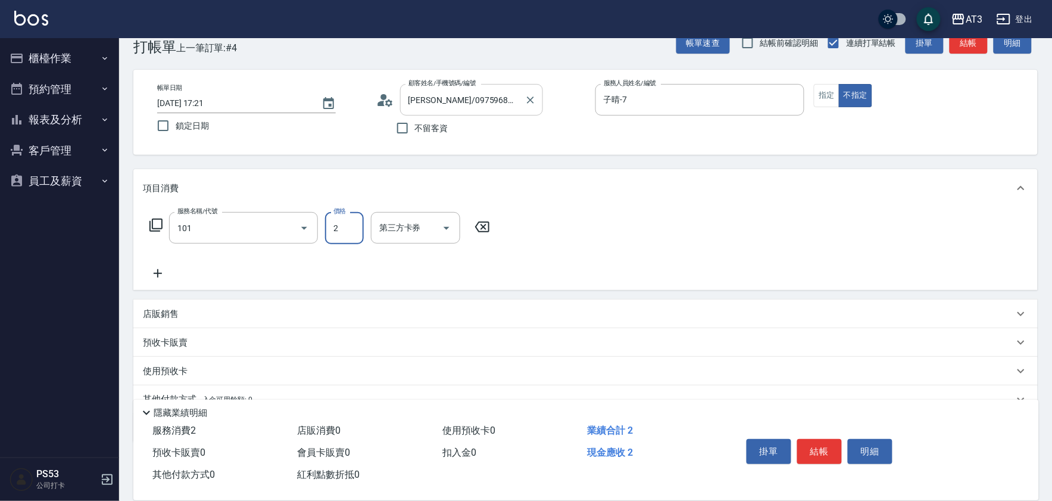
type input "洗髮(101)"
type input "200"
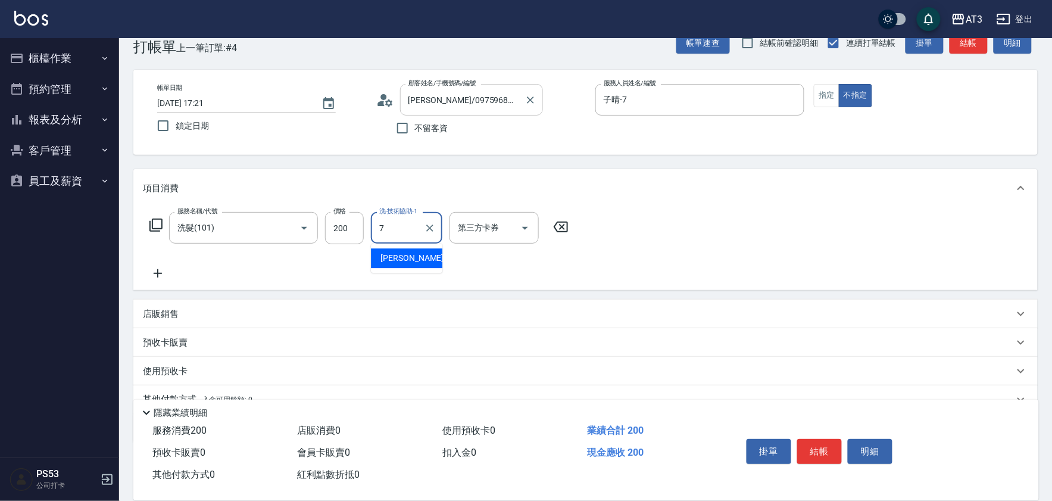
type input "子晴-7"
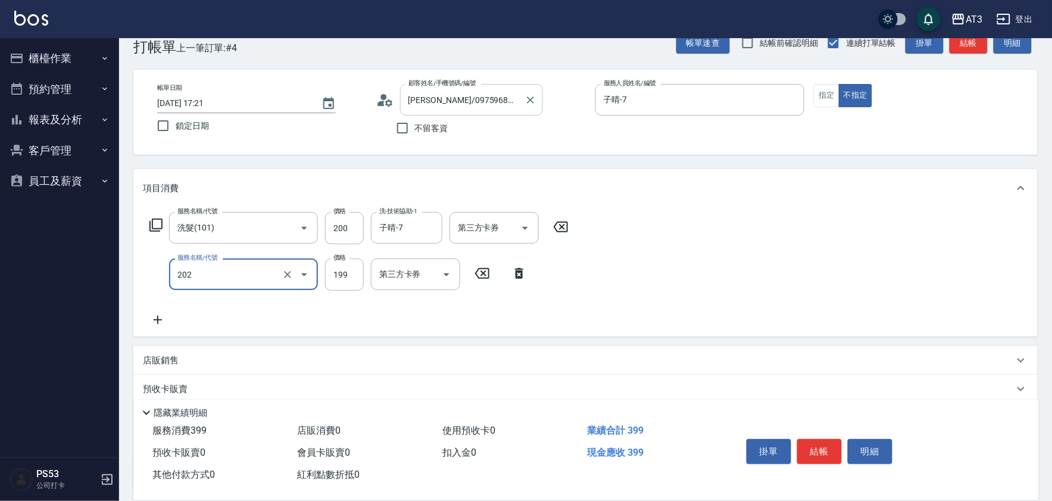
type input "不指定單剪(202)"
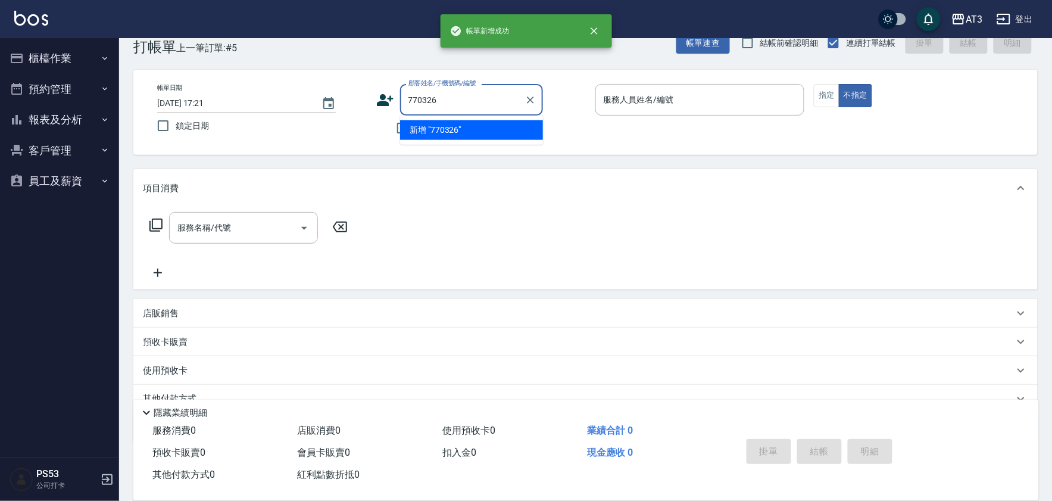
type input "770326"
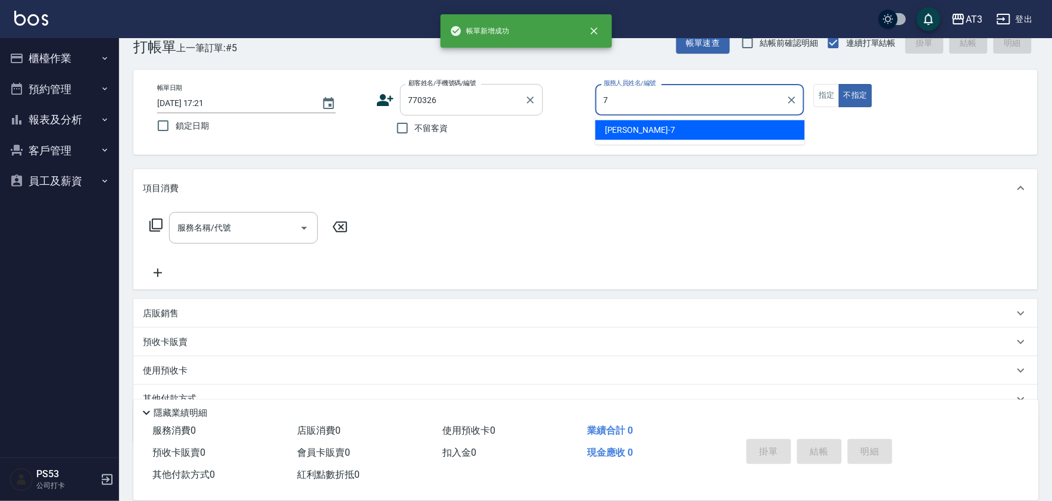
type input "子晴-7"
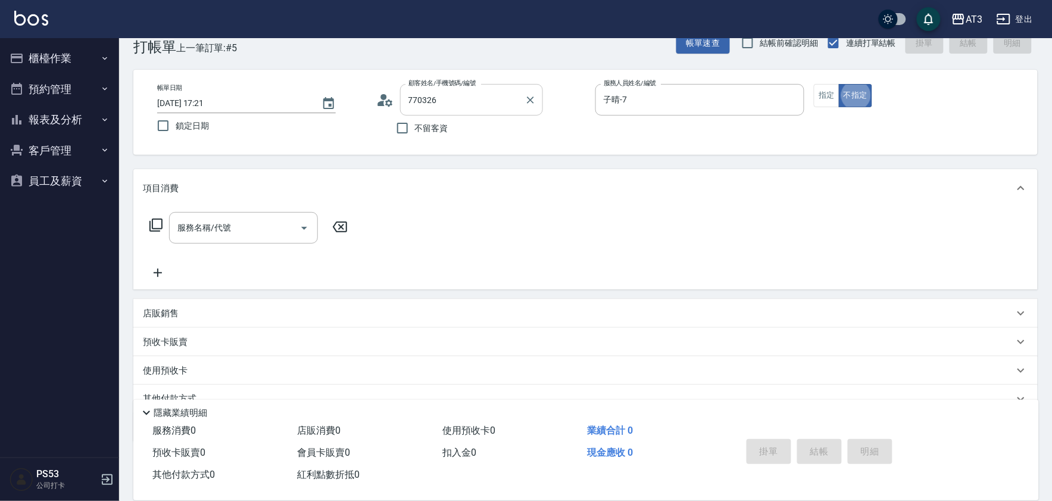
type input "周淑婷/0931069966/770326"
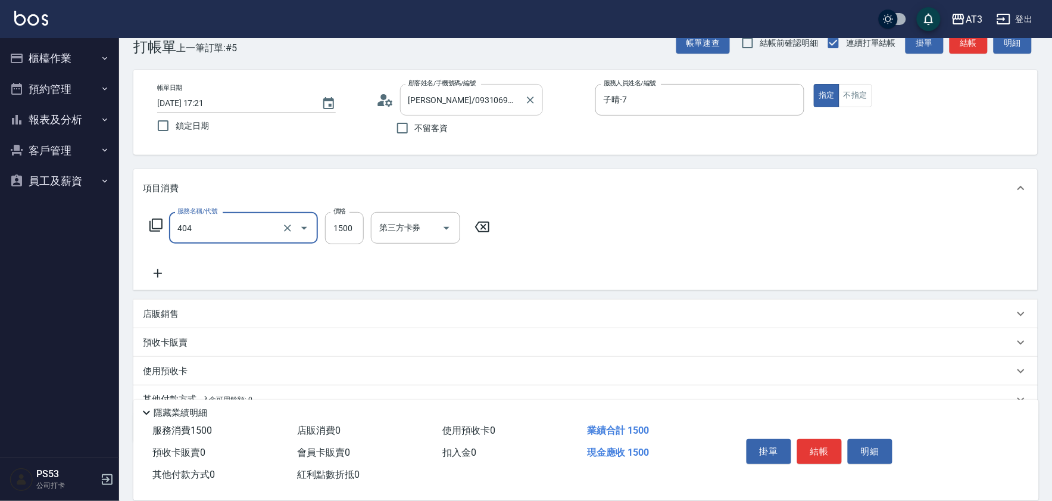
type input "設計染髮(404)"
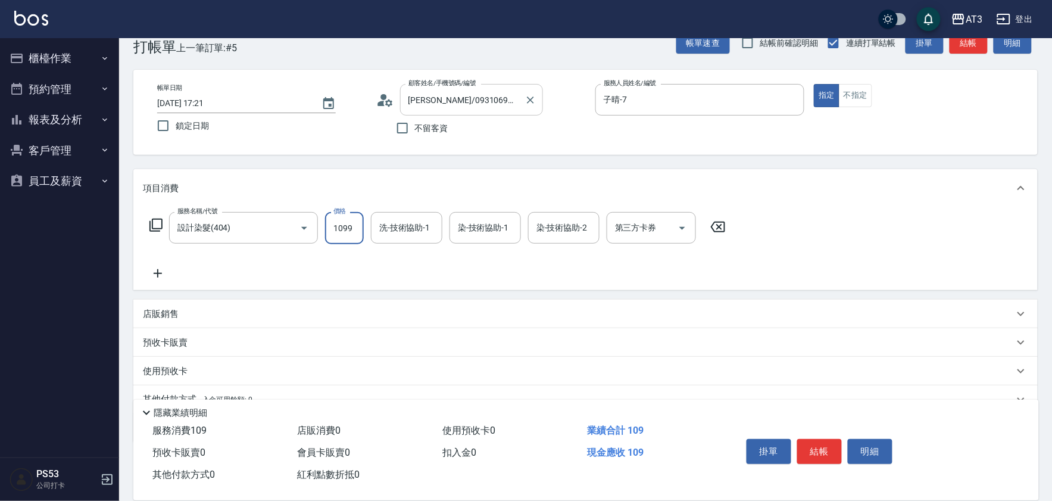
type input "1099"
type input "子晴-7"
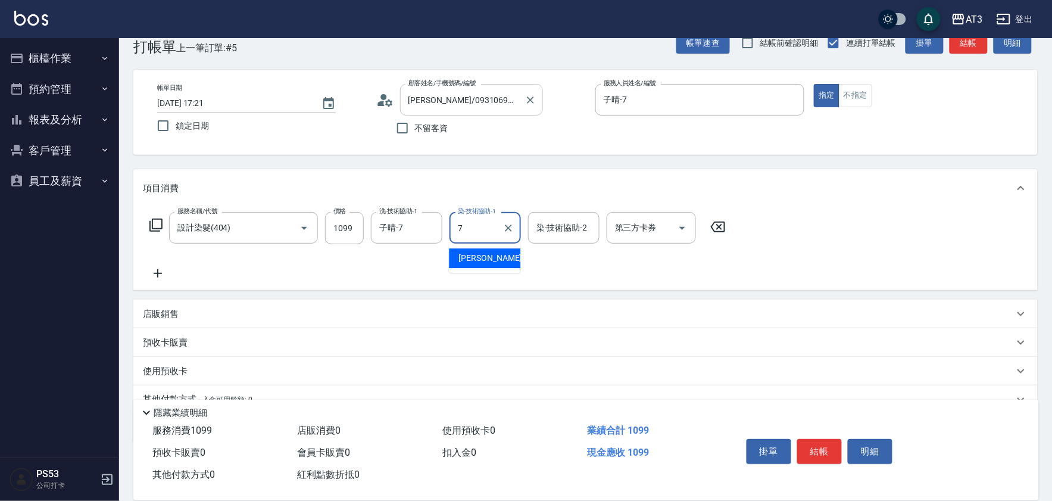
type input "子晴-7"
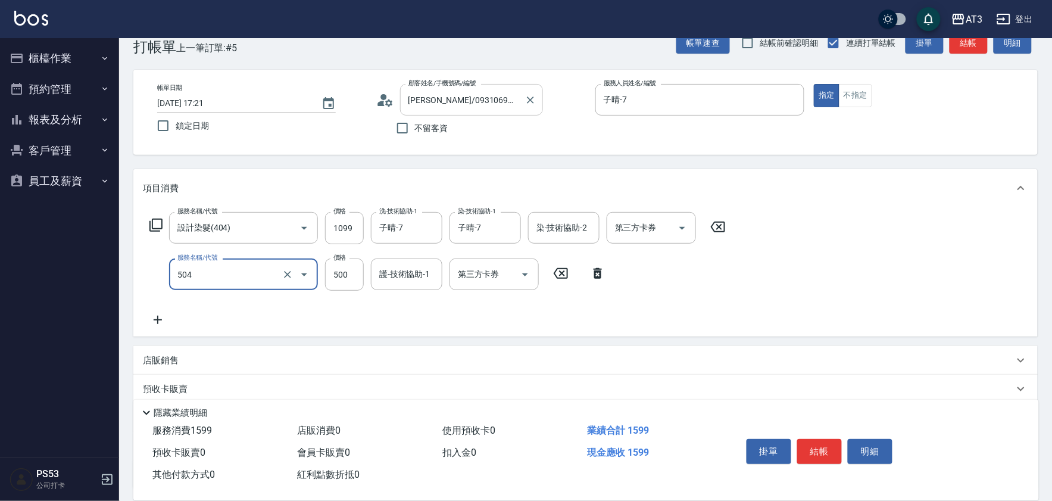
type input "順子護髮(504)"
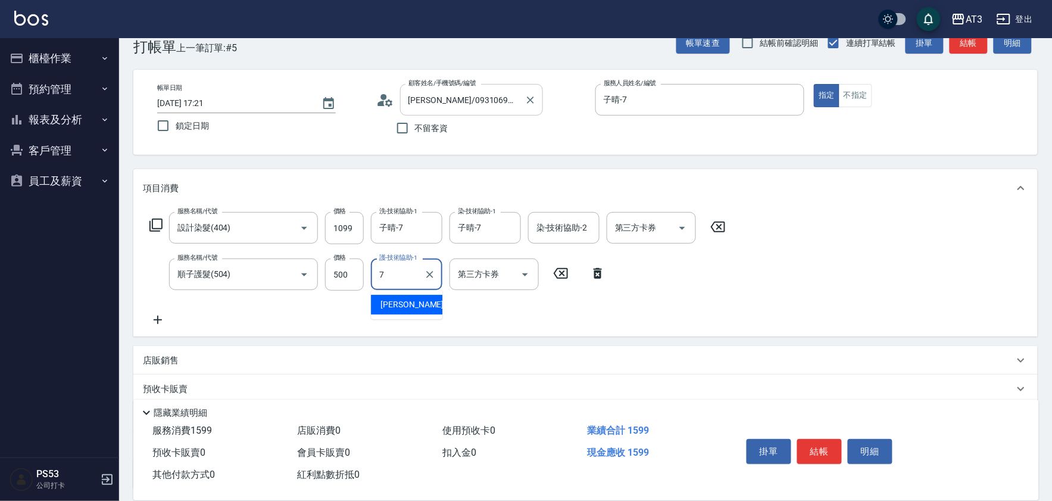
type input "子晴-7"
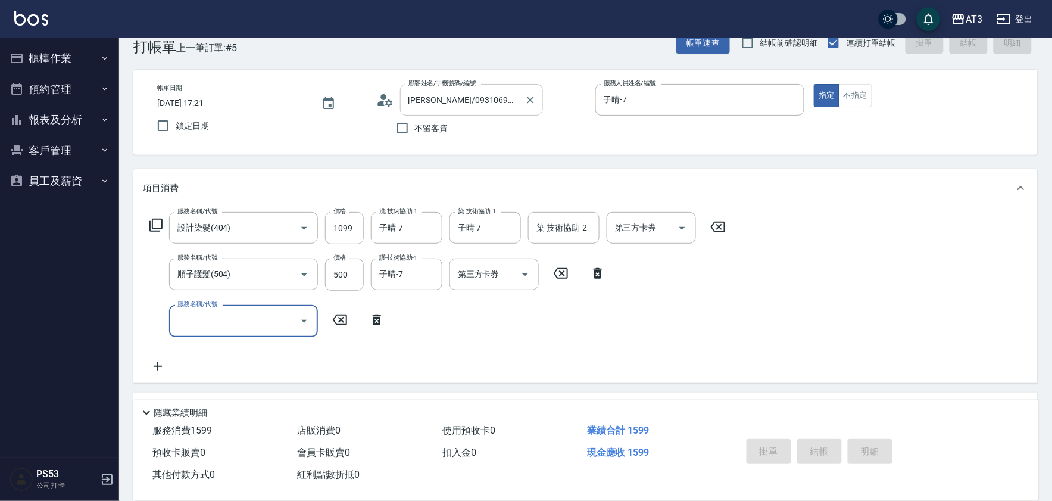
type input "2025/08/17 17:22"
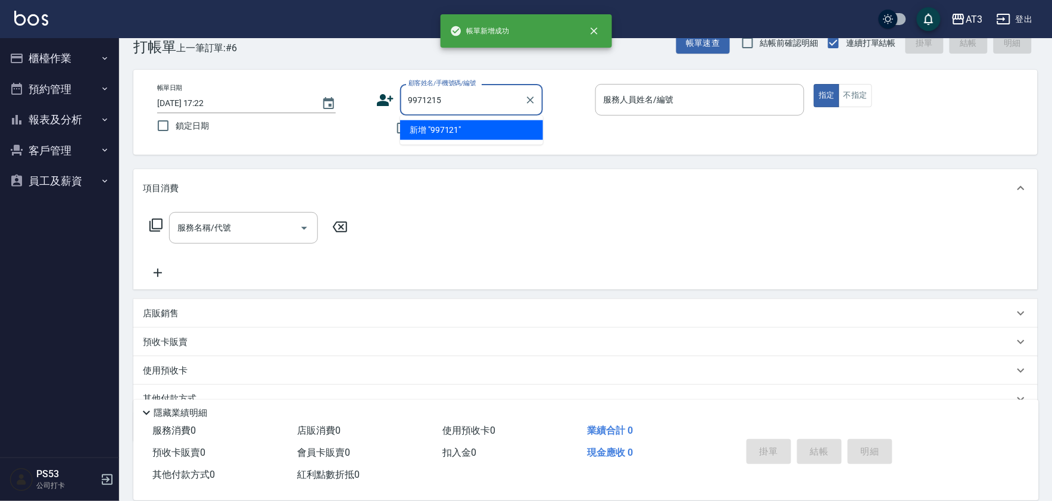
type input "9971215"
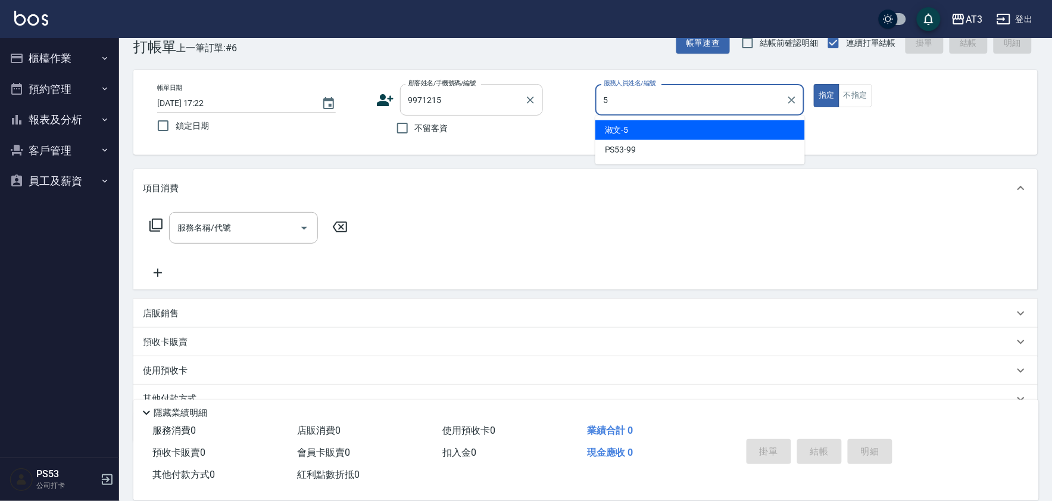
type input "淑文-5"
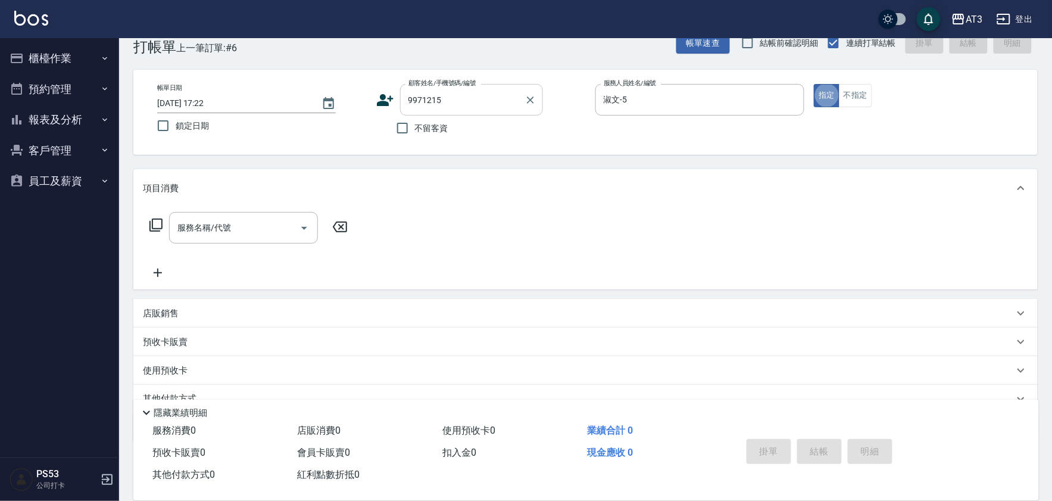
click at [472, 104] on input "9971215" at bounding box center [462, 99] width 114 height 21
click at [471, 100] on input "9971215" at bounding box center [462, 99] width 114 height 21
click at [482, 105] on input "9971215" at bounding box center [462, 99] width 114 height 21
type input "林秋香/0976123450/971215"
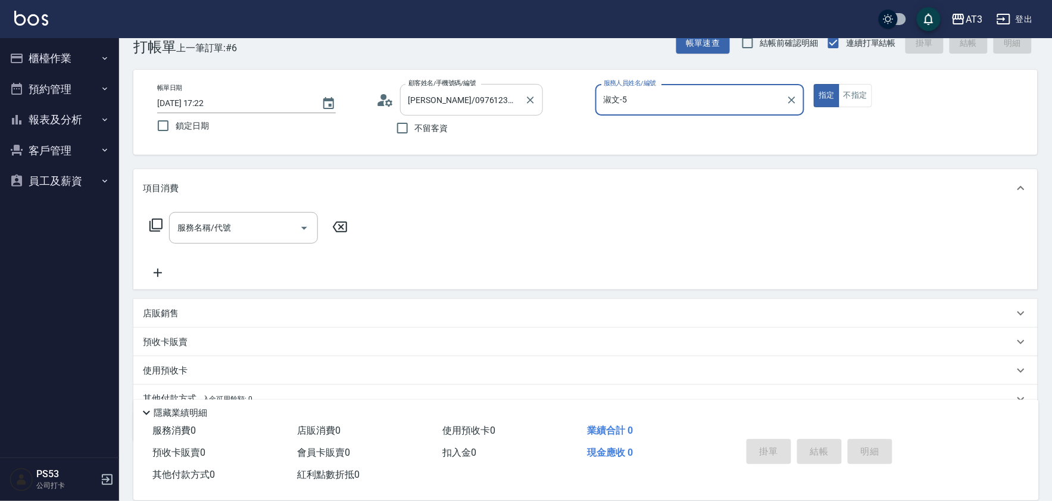
click at [814, 84] on button "指定" at bounding box center [827, 95] width 26 height 23
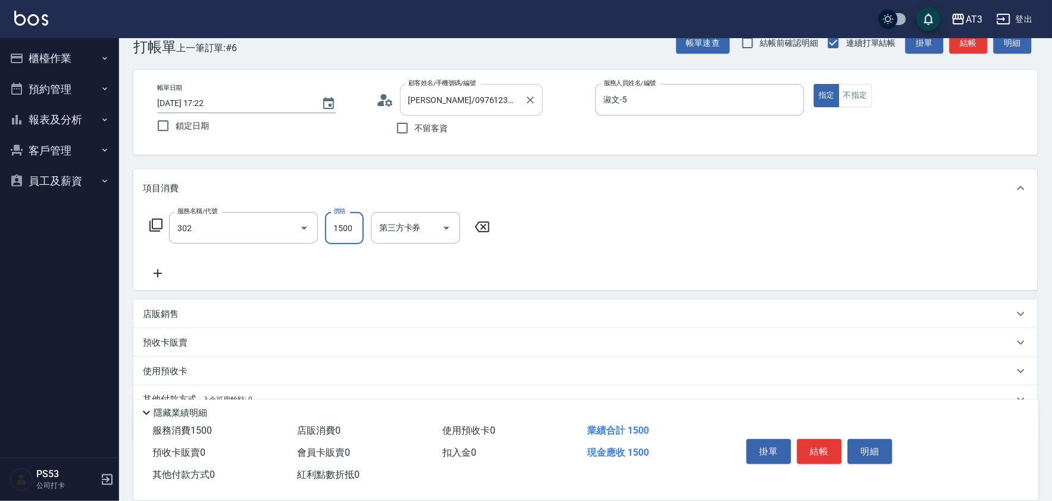
type input "設計燙髮(302)"
type input "2000"
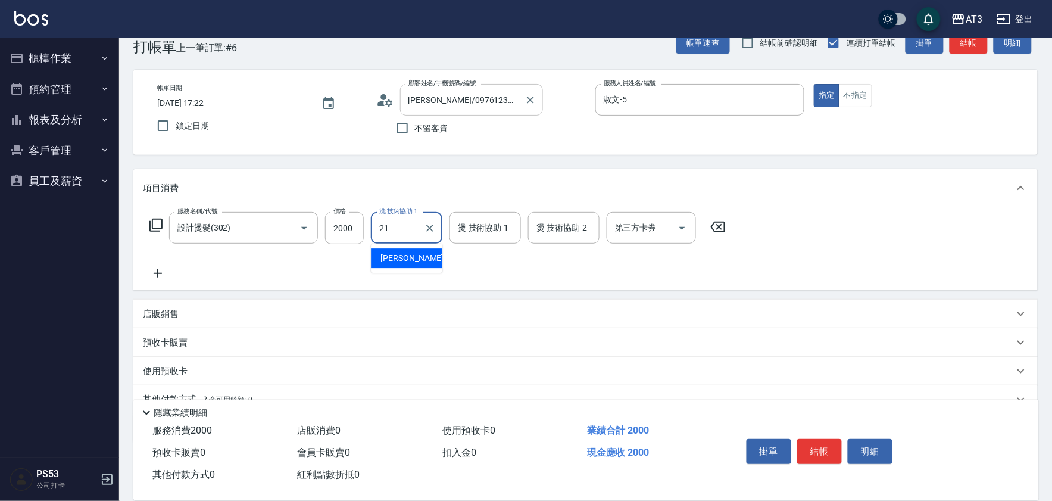
type input "珺珺-21"
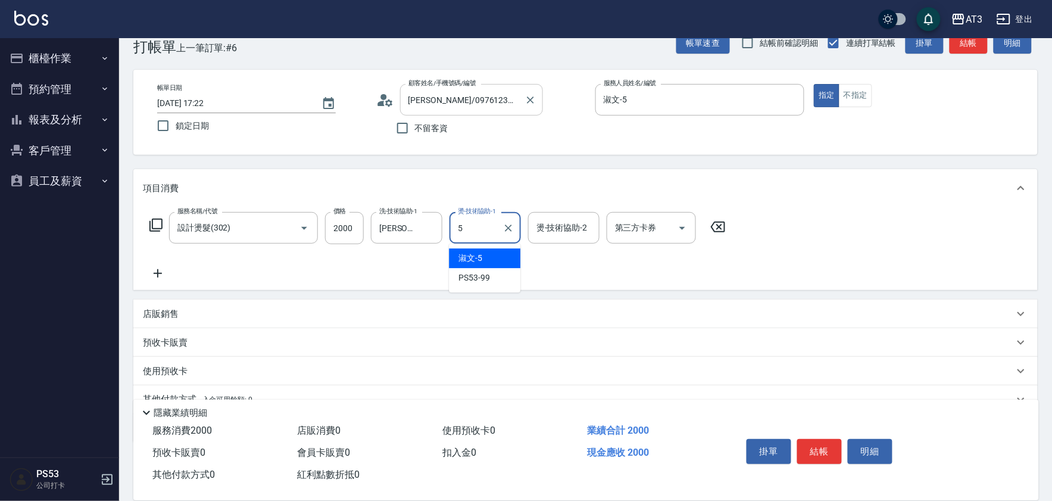
type input "淑文-5"
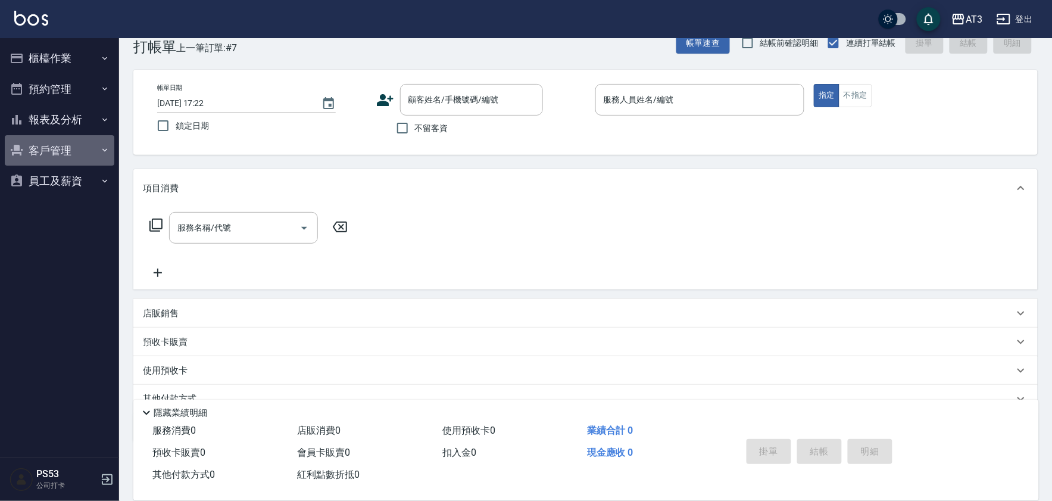
click at [36, 157] on button "客戶管理" at bounding box center [60, 150] width 110 height 31
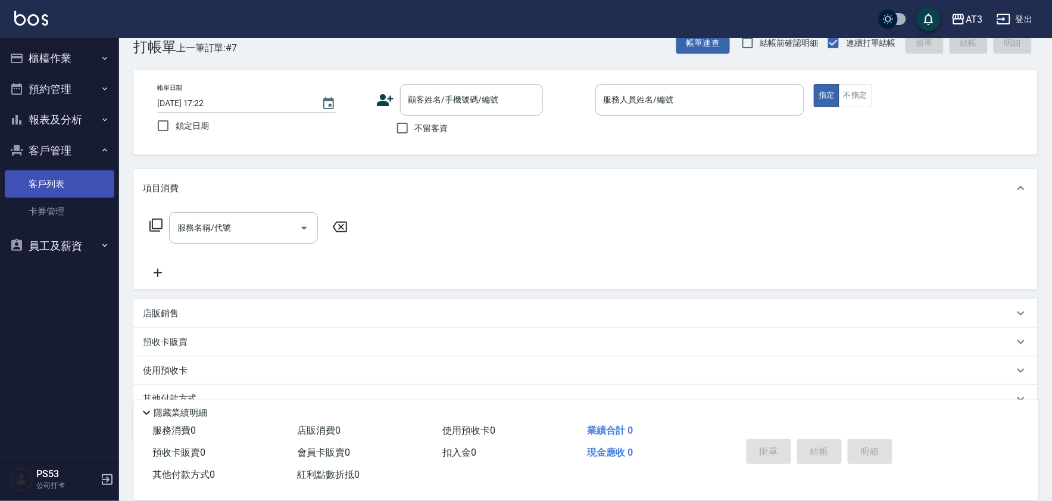
click at [55, 188] on link "客戶列表" at bounding box center [60, 183] width 110 height 27
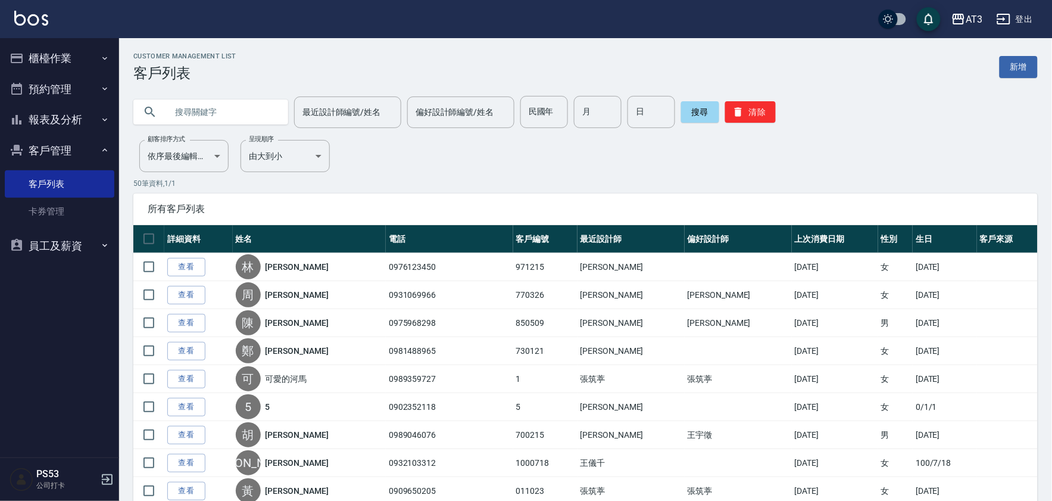
click at [173, 101] on input "text" at bounding box center [223, 112] width 112 height 32
click at [51, 115] on button "報表及分析" at bounding box center [60, 119] width 110 height 31
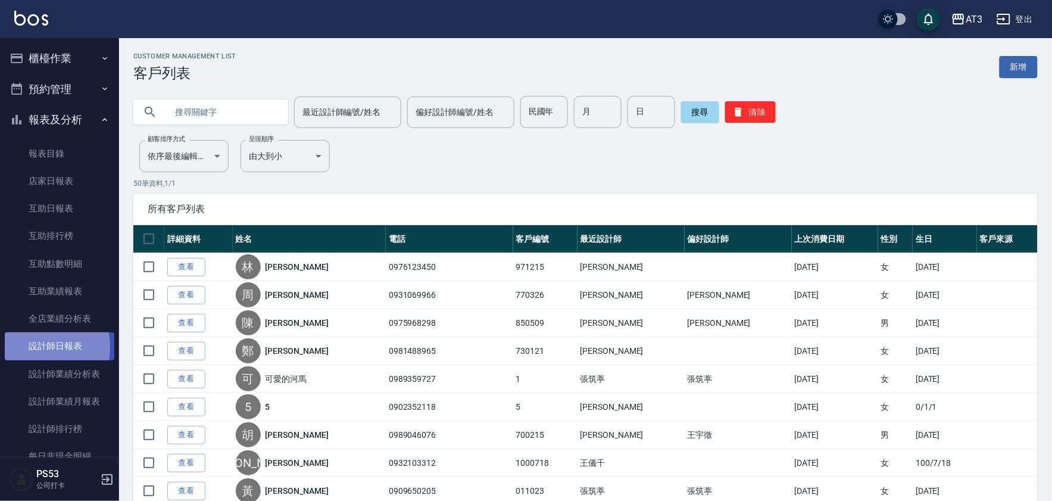
click at [25, 347] on link "設計師日報表" at bounding box center [60, 345] width 110 height 27
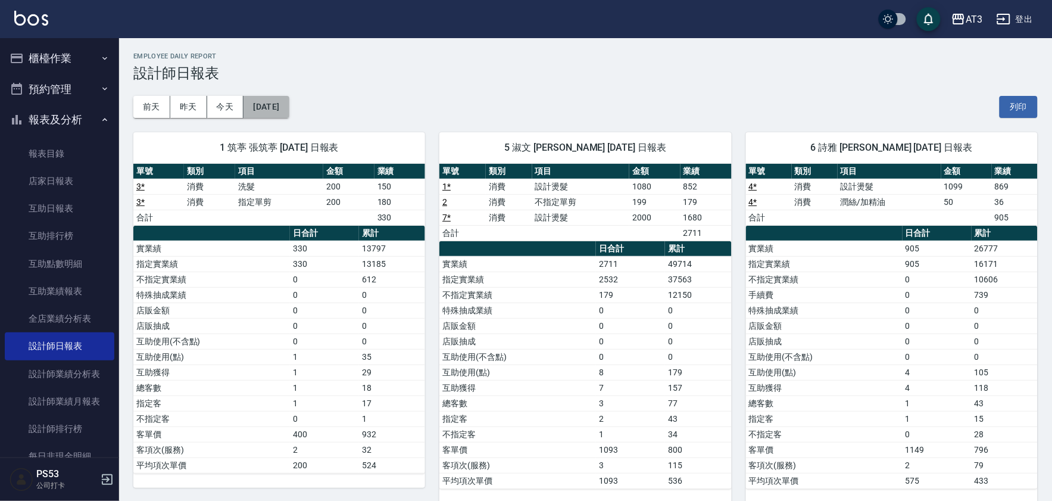
click at [259, 99] on button "2025/08/17" at bounding box center [266, 107] width 45 height 22
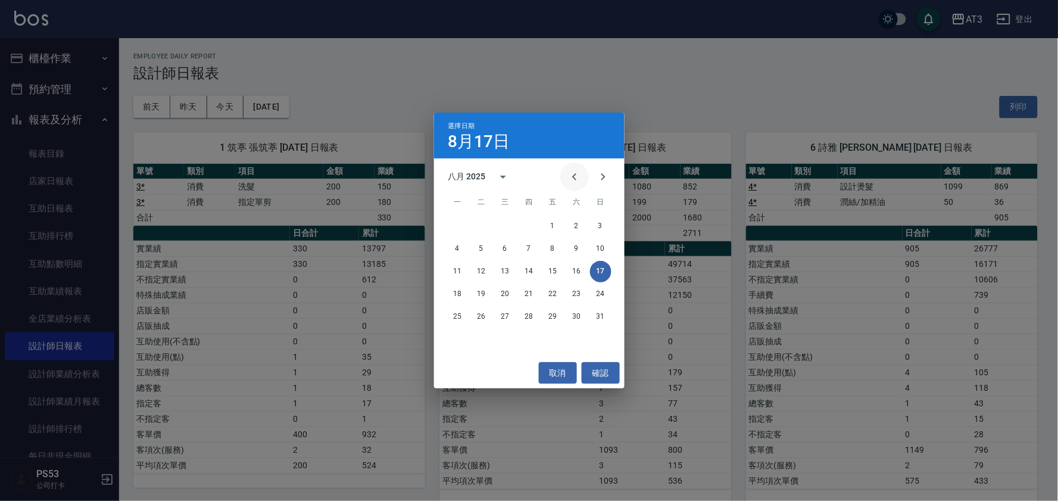
click at [564, 174] on button "Previous month" at bounding box center [574, 177] width 29 height 29
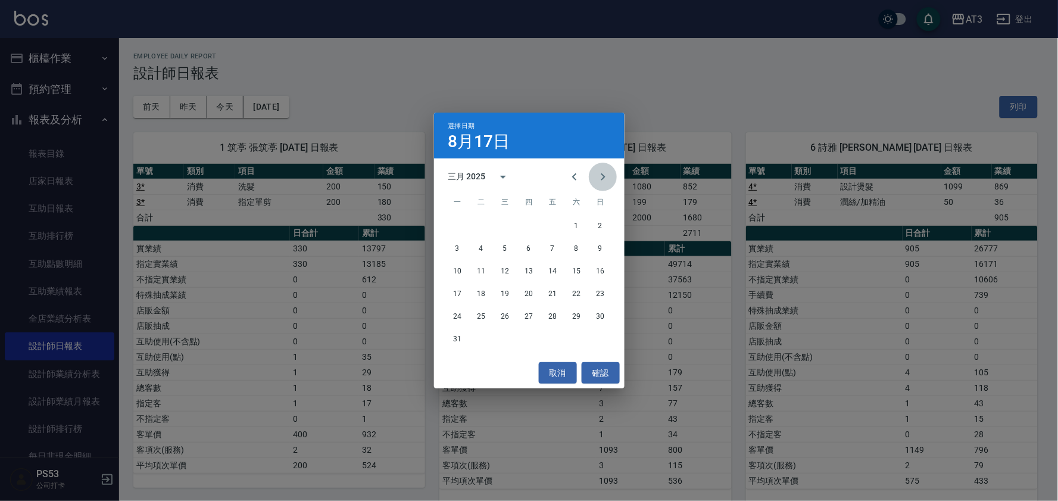
click at [600, 176] on icon "Next month" at bounding box center [603, 177] width 14 height 14
click at [533, 222] on button "3" at bounding box center [529, 226] width 21 height 21
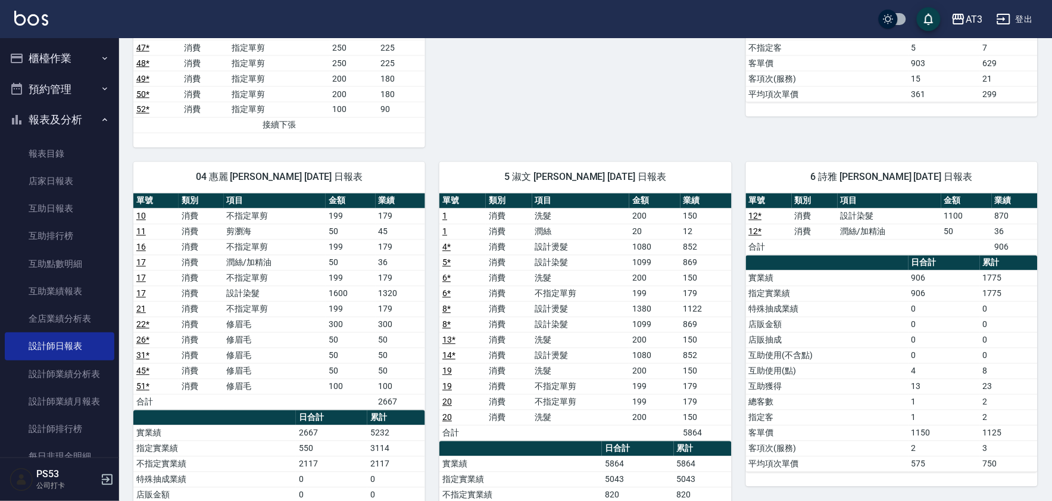
scroll to position [595, 0]
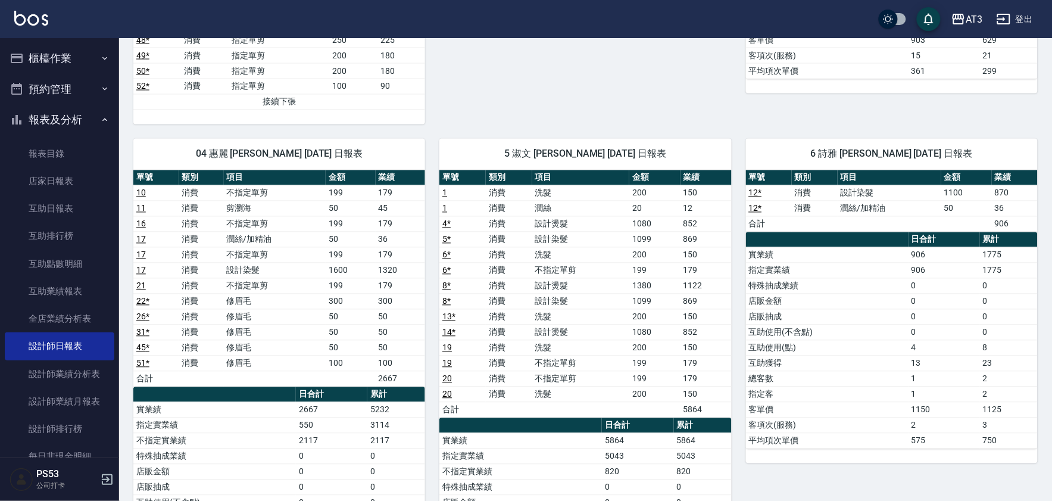
click at [755, 194] on link "12 *" at bounding box center [755, 193] width 13 height 10
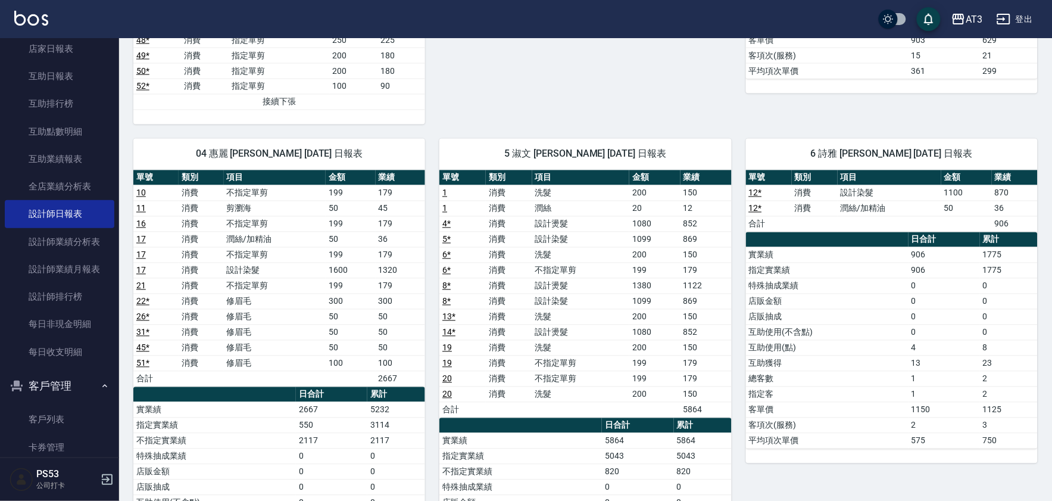
scroll to position [185, 0]
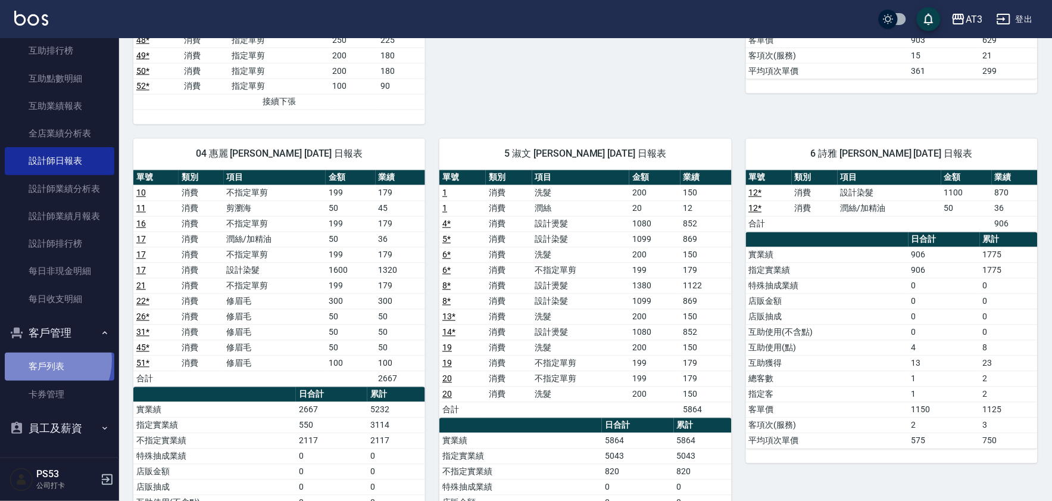
click at [44, 360] on link "客戶列表" at bounding box center [60, 365] width 110 height 27
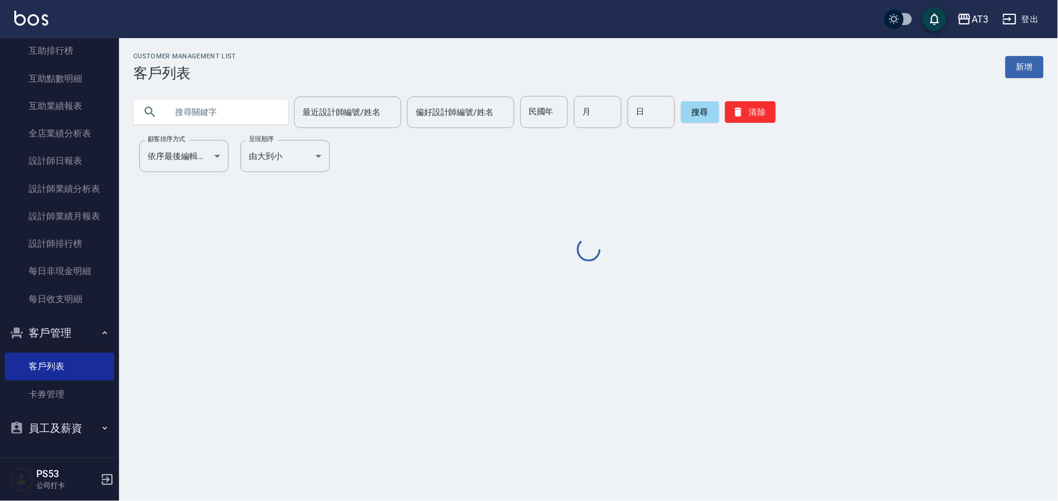
click at [216, 99] on input "text" at bounding box center [223, 112] width 112 height 32
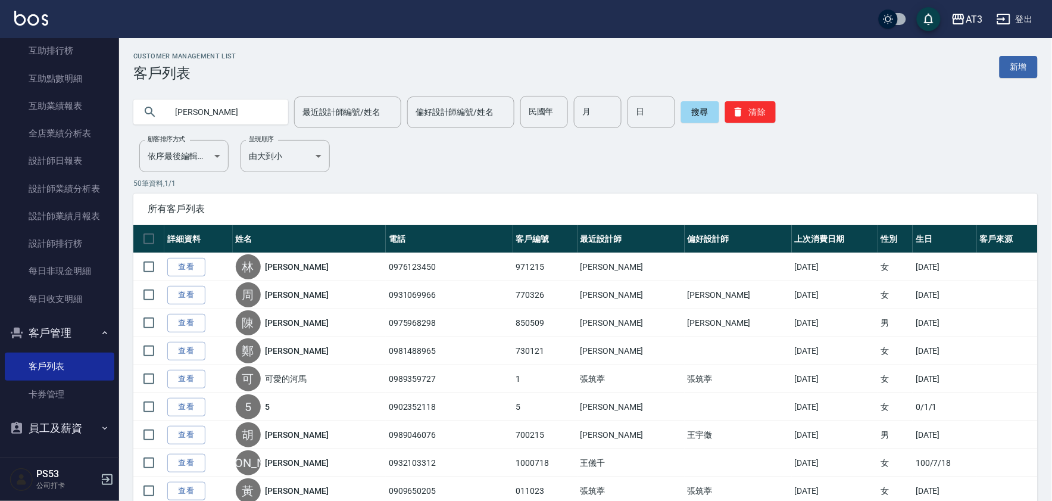
type input "林婉霞"
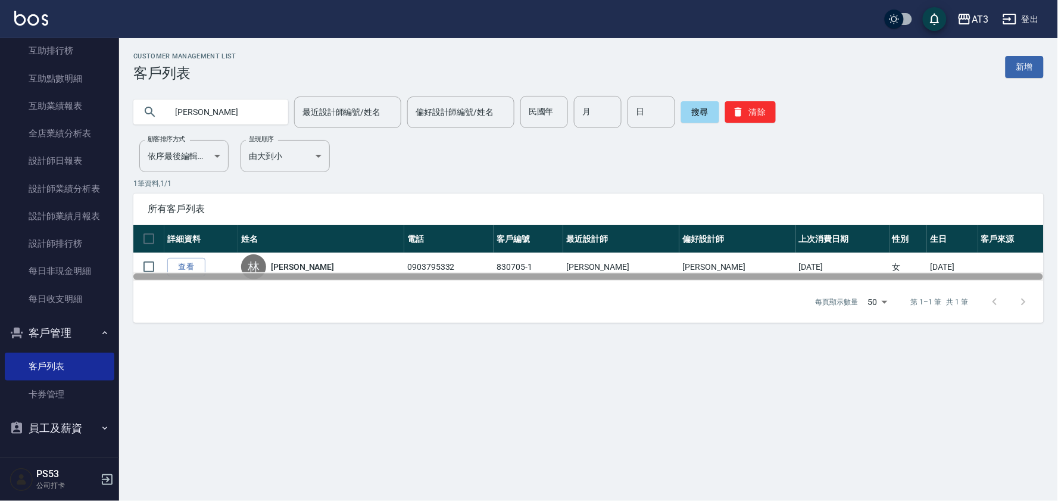
click at [194, 272] on div at bounding box center [588, 276] width 910 height 9
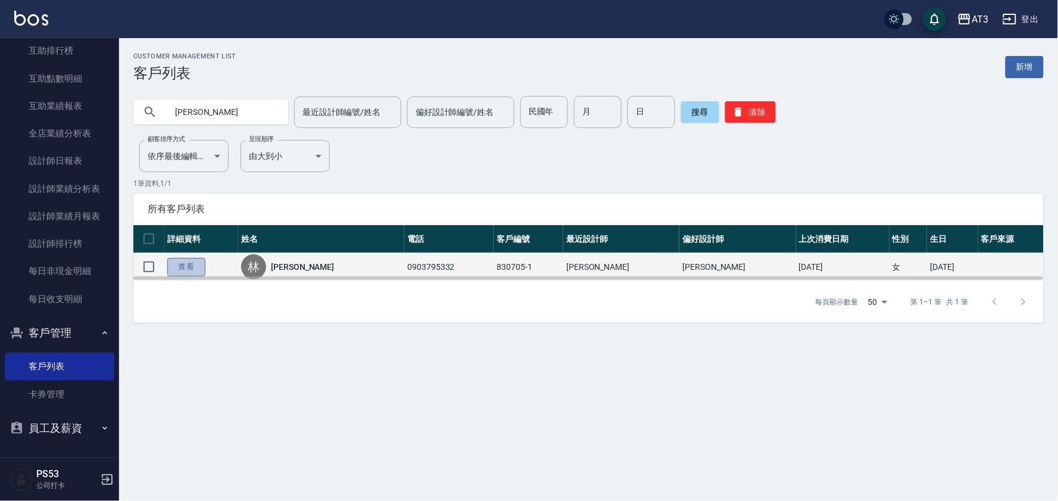
click at [192, 270] on link "查看" at bounding box center [186, 267] width 38 height 18
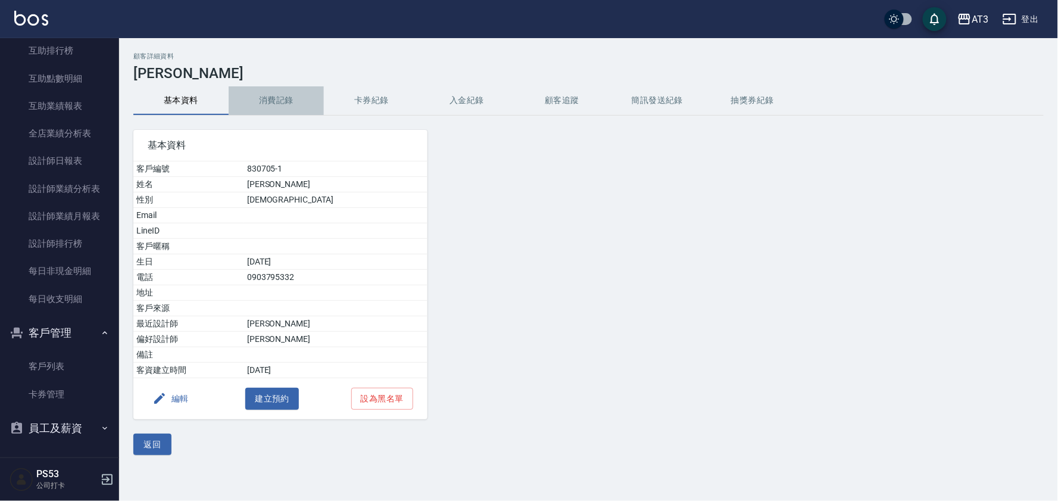
click at [264, 104] on button "消費記錄" at bounding box center [276, 100] width 95 height 29
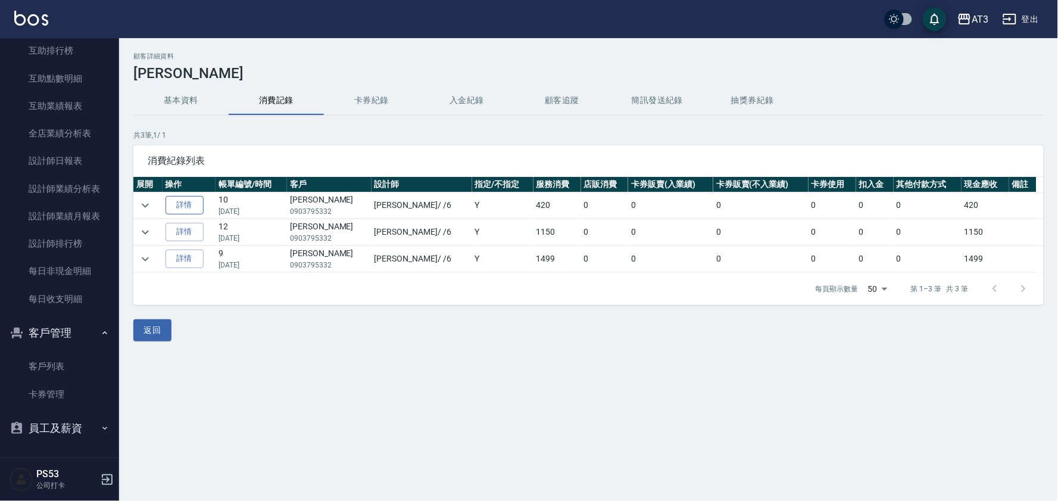
click at [194, 210] on link "詳情" at bounding box center [185, 205] width 38 height 18
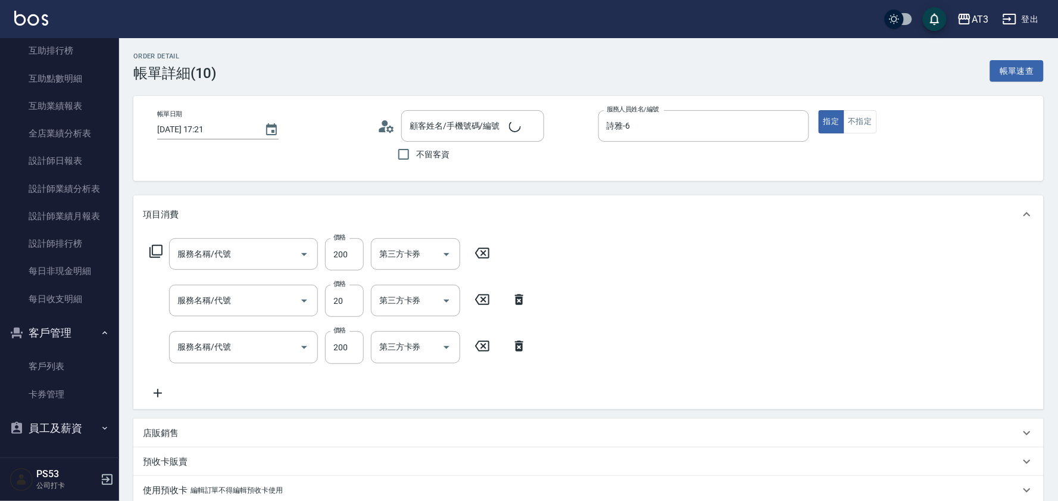
type input "2025/06/09 17:21"
type input "詩雅-6"
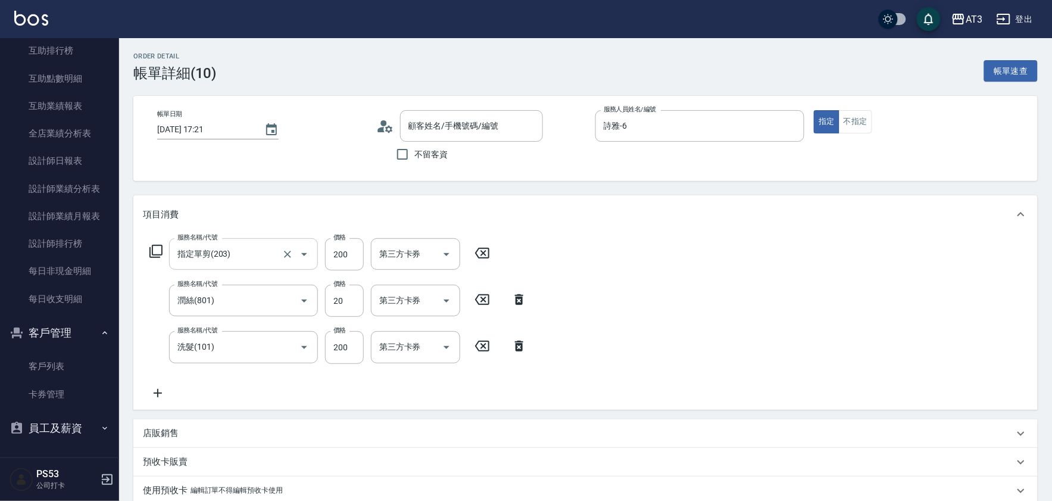
type input "指定單剪(203)"
type input "潤絲(801)"
type input "洗髮(101)"
type input "[PERSON_NAME]/0903795332/830705-1"
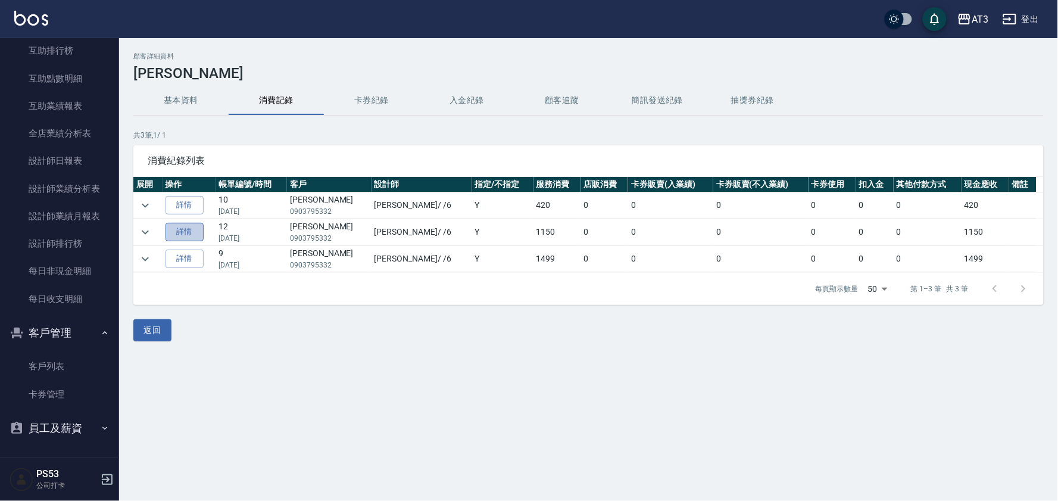
click at [201, 229] on link "詳情" at bounding box center [185, 232] width 38 height 18
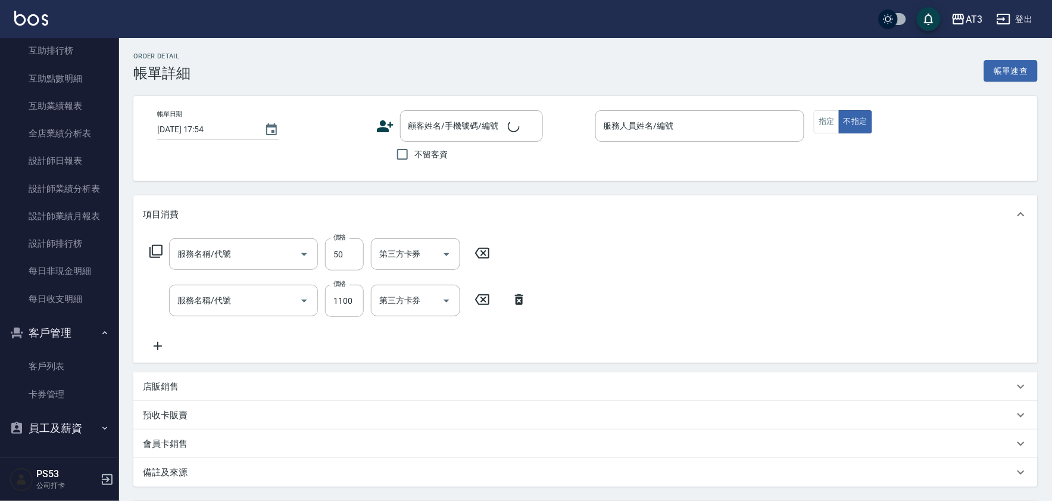
type input "[DATE] 18:40"
type input "詩雅-6"
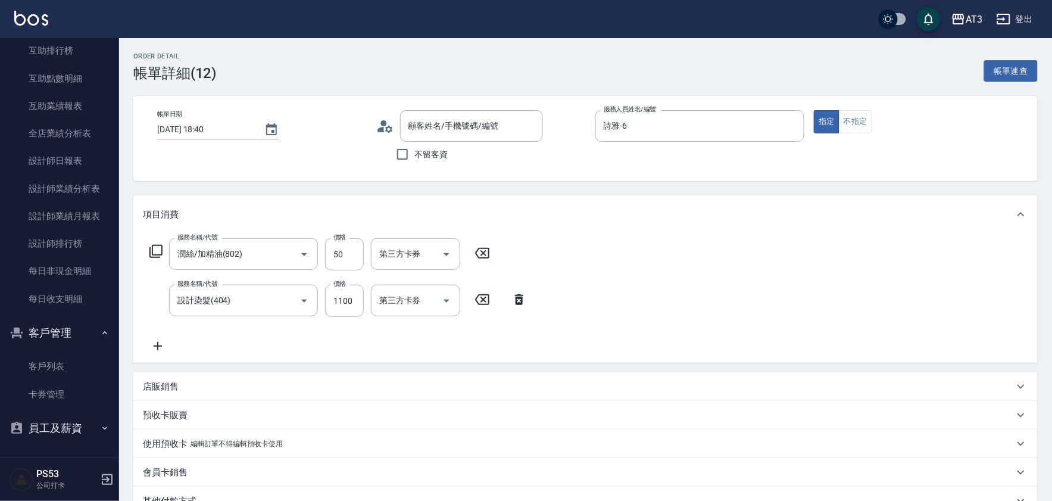
type input "潤絲/加精油(802)"
type input "設計染髮(404)"
type input "[PERSON_NAME]/0903795332/830705-1"
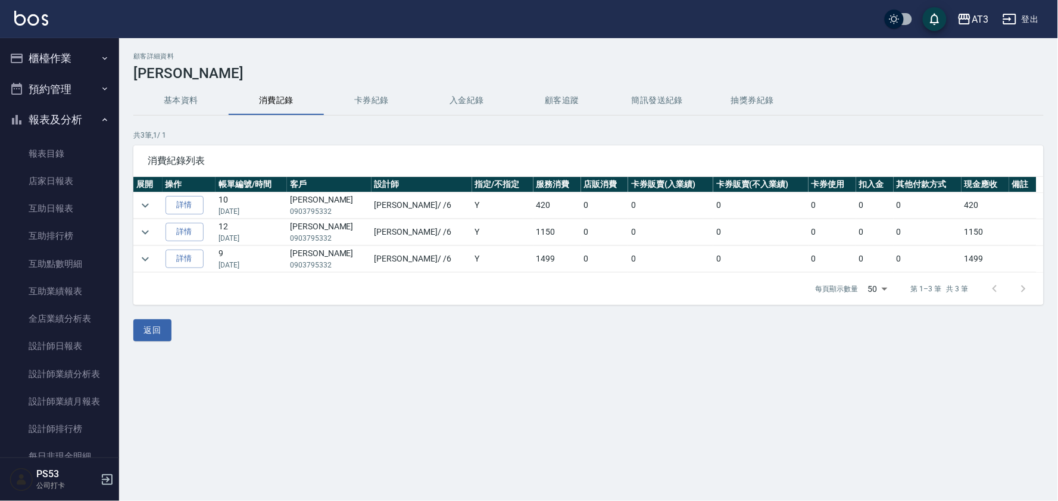
click at [45, 56] on button "櫃檯作業" at bounding box center [60, 58] width 110 height 31
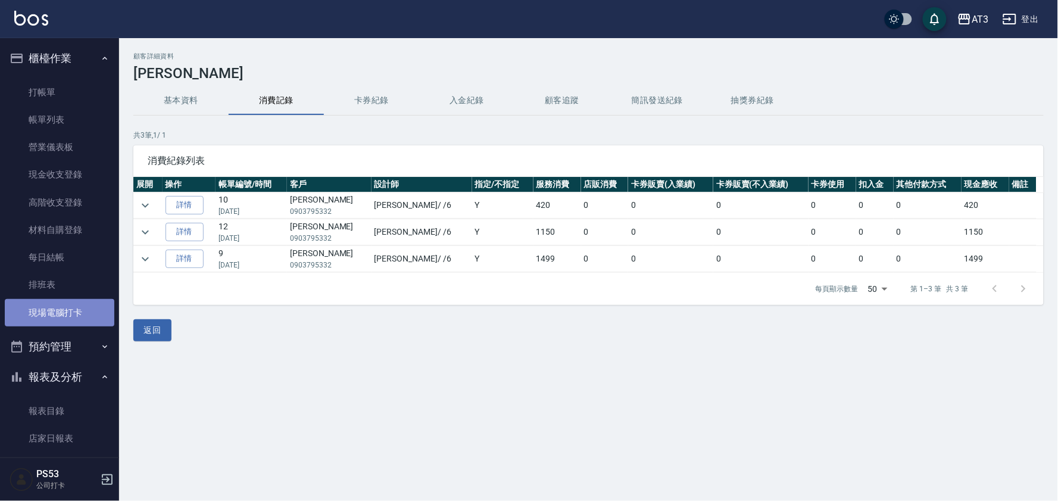
click at [67, 314] on link "現場電腦打卡" at bounding box center [60, 312] width 110 height 27
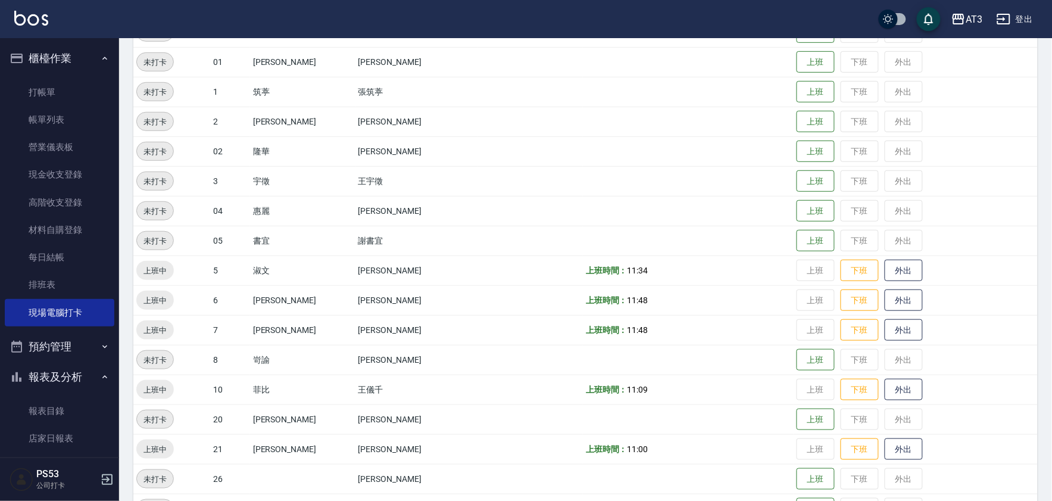
scroll to position [198, 0]
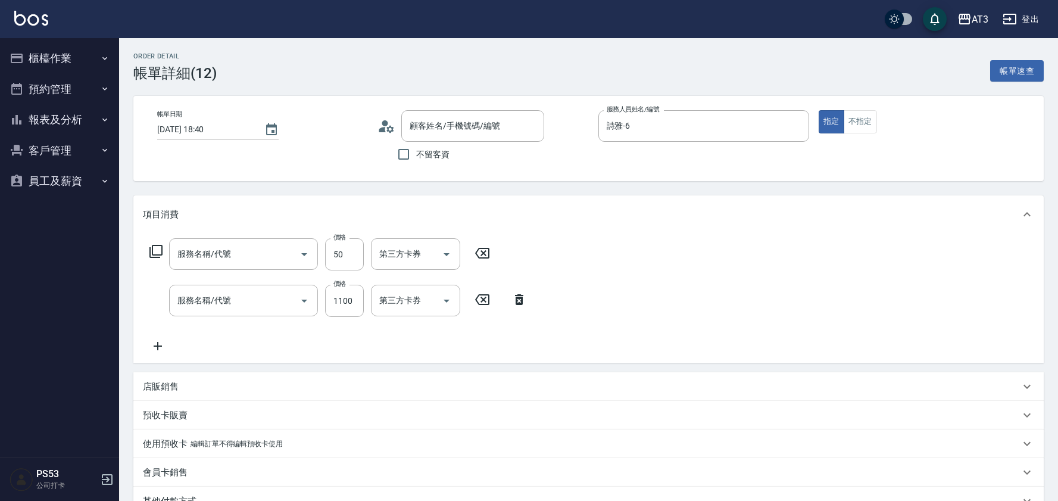
type input "潤絲/加精油(802)"
type input "設計染髮(404)"
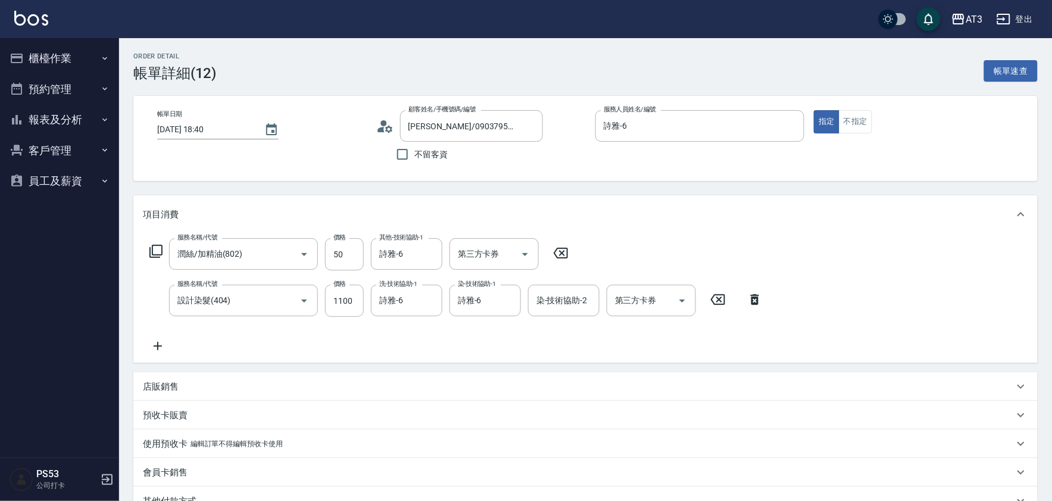
type input "[PERSON_NAME]/0903795332/830705-1"
